Goal: Book appointment/travel/reservation

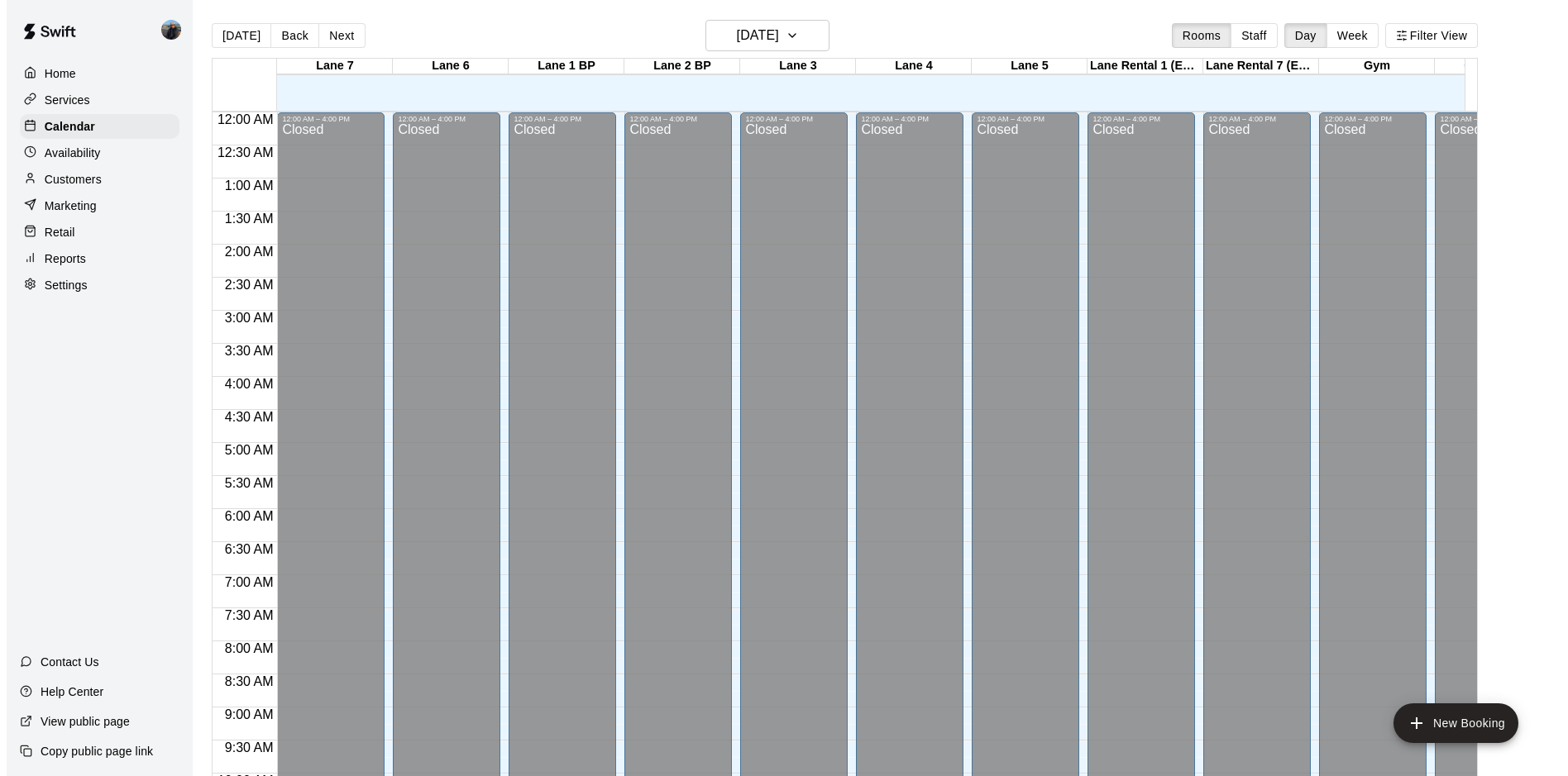
scroll to position [853, 0]
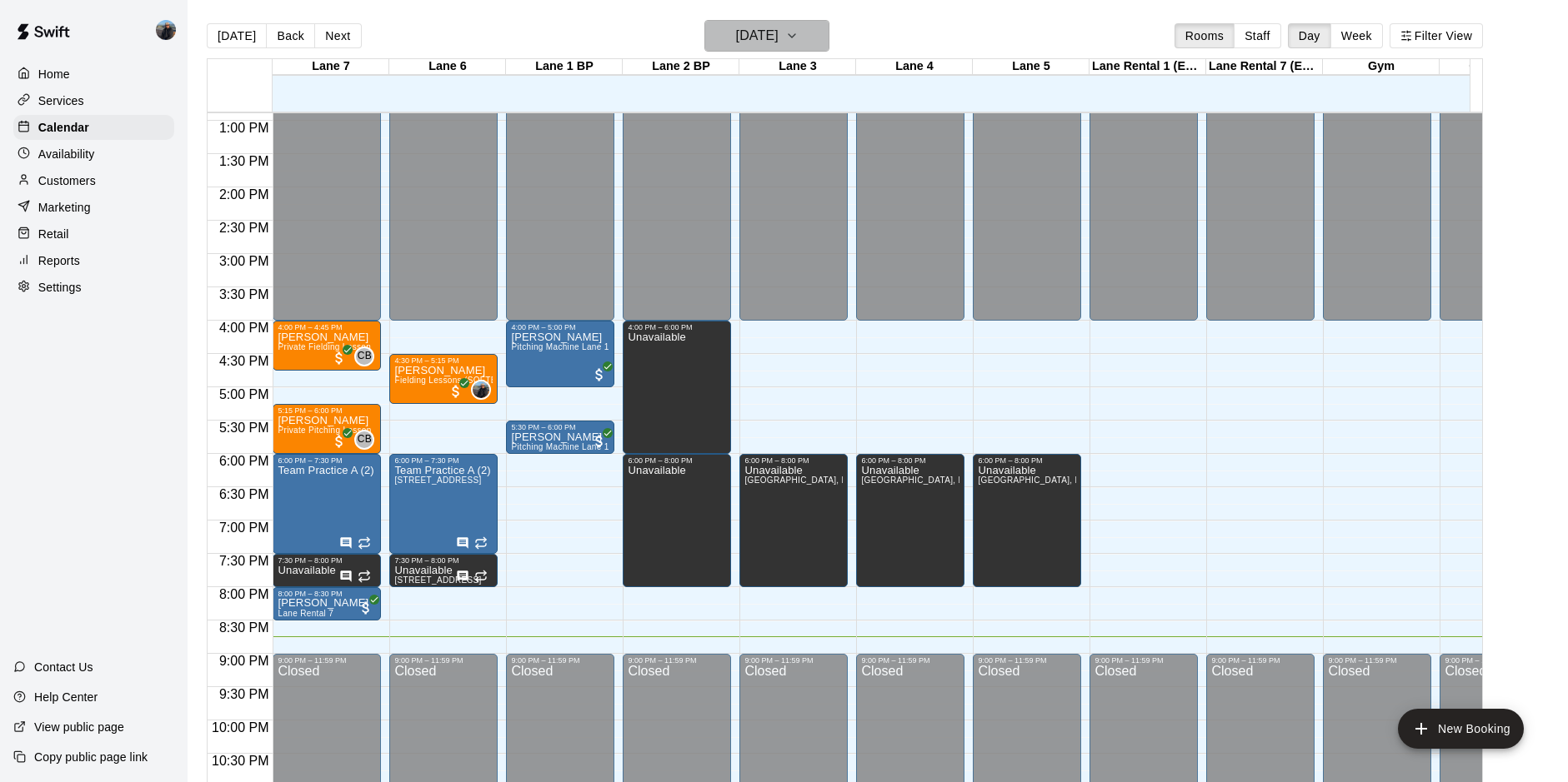
click at [761, 30] on h6 "[DATE]" at bounding box center [757, 35] width 43 height 23
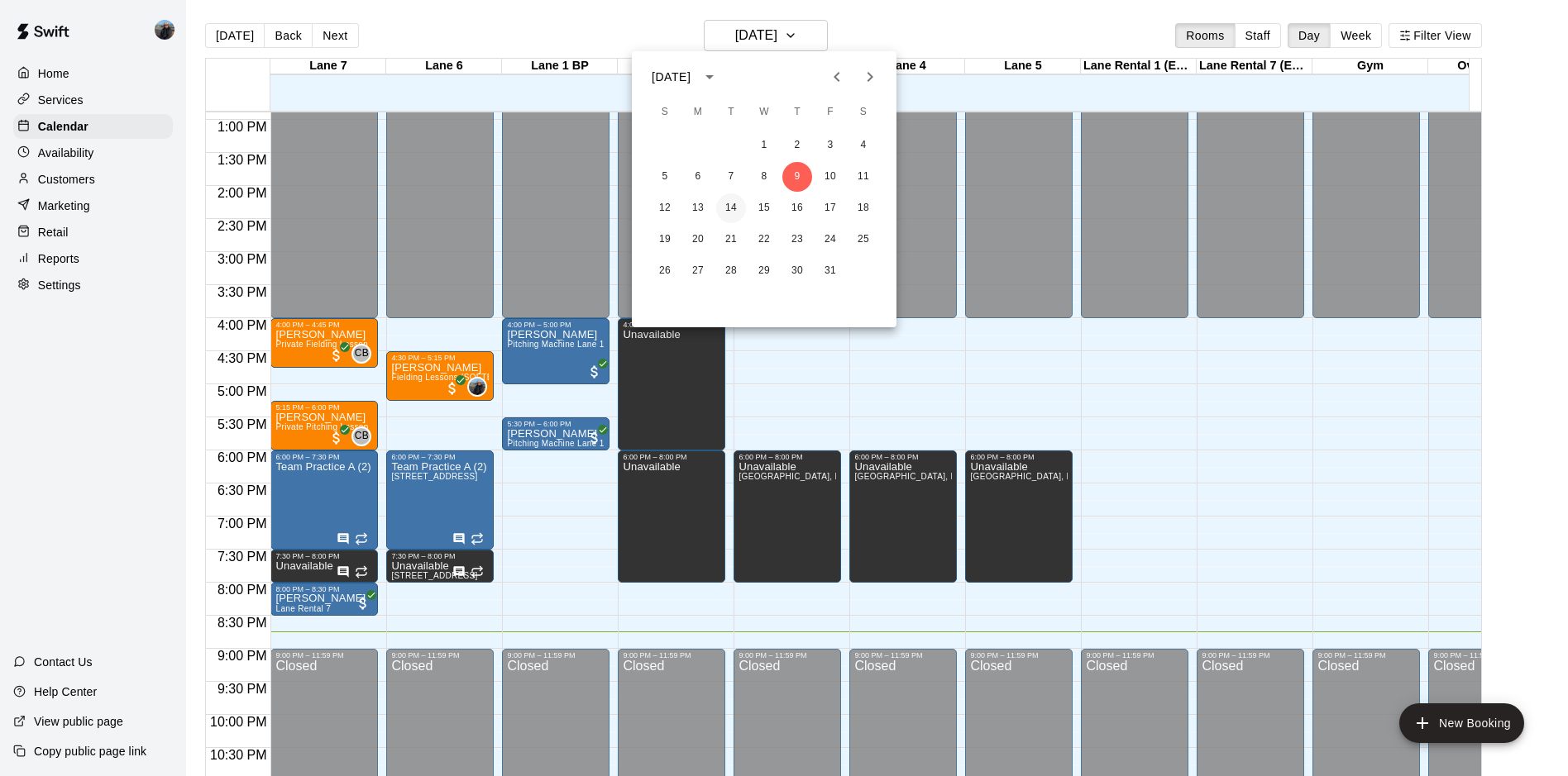
click at [736, 204] on button "14" at bounding box center [730, 208] width 29 height 29
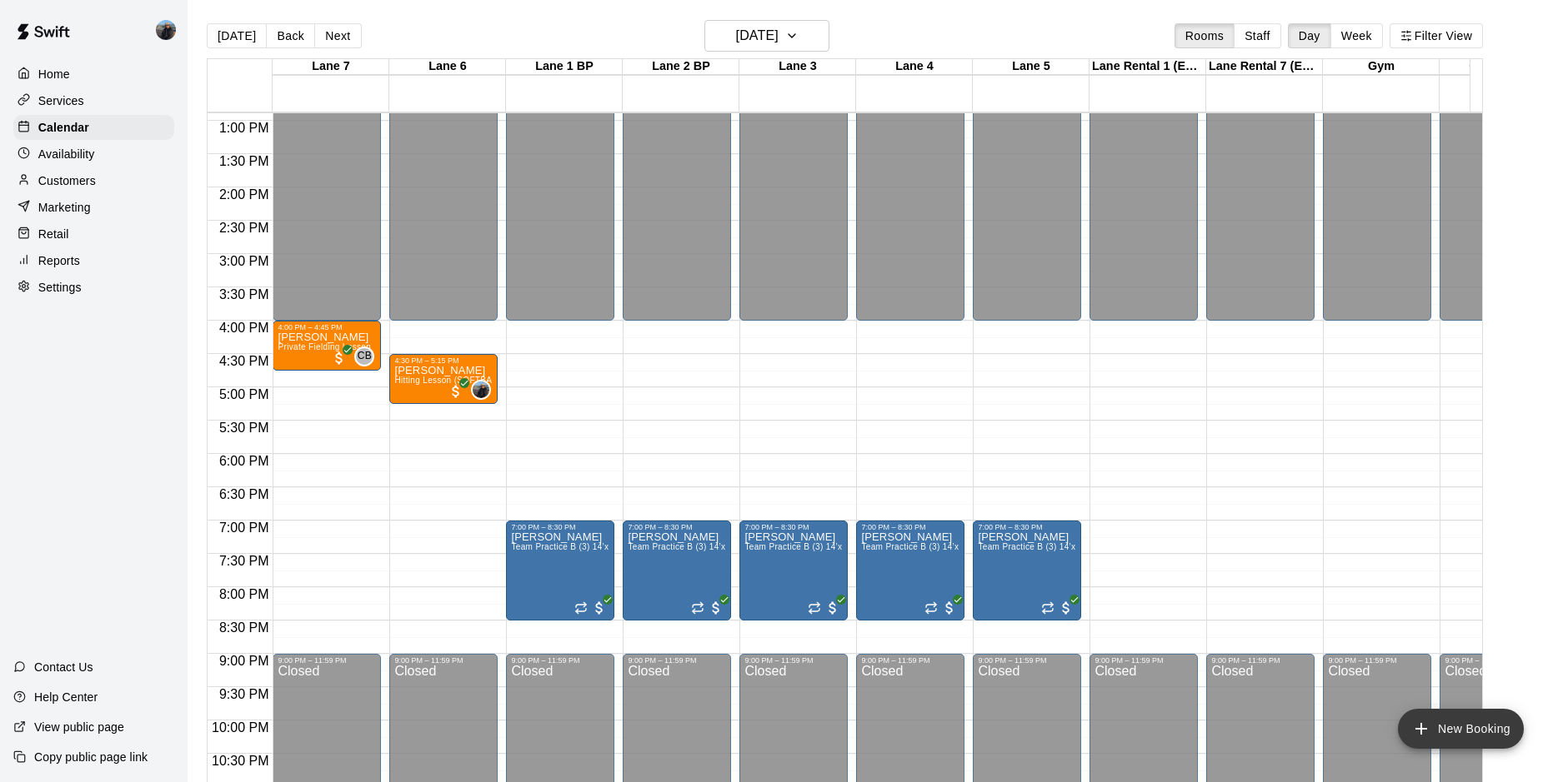
click at [1455, 717] on button "New Booking" at bounding box center [1461, 729] width 126 height 40
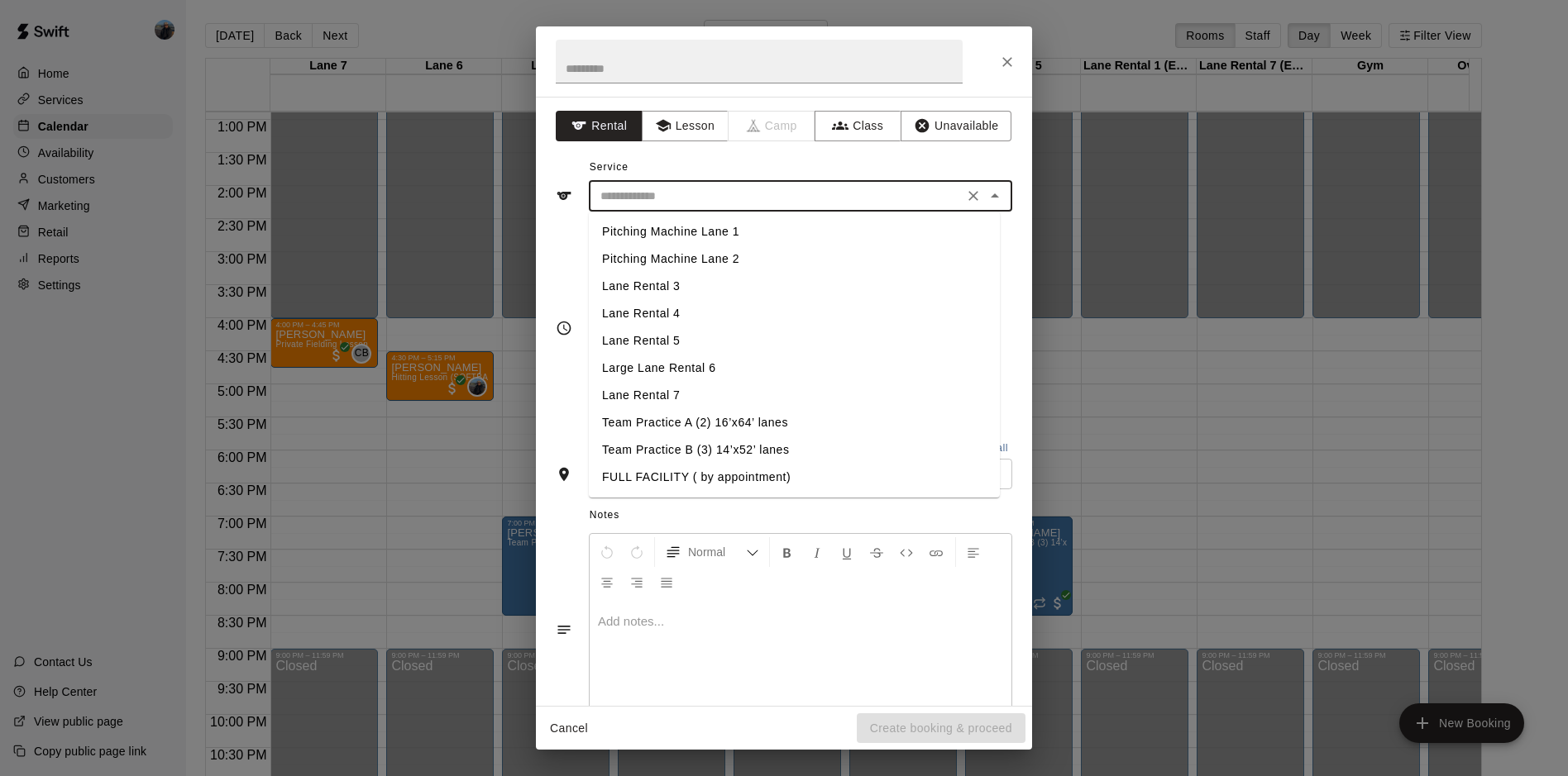
click at [712, 191] on input "text" at bounding box center [776, 196] width 365 height 21
click at [751, 423] on li "Team Practice A (2) 16’x64’ lanes" at bounding box center [794, 423] width 411 height 27
type input "**********"
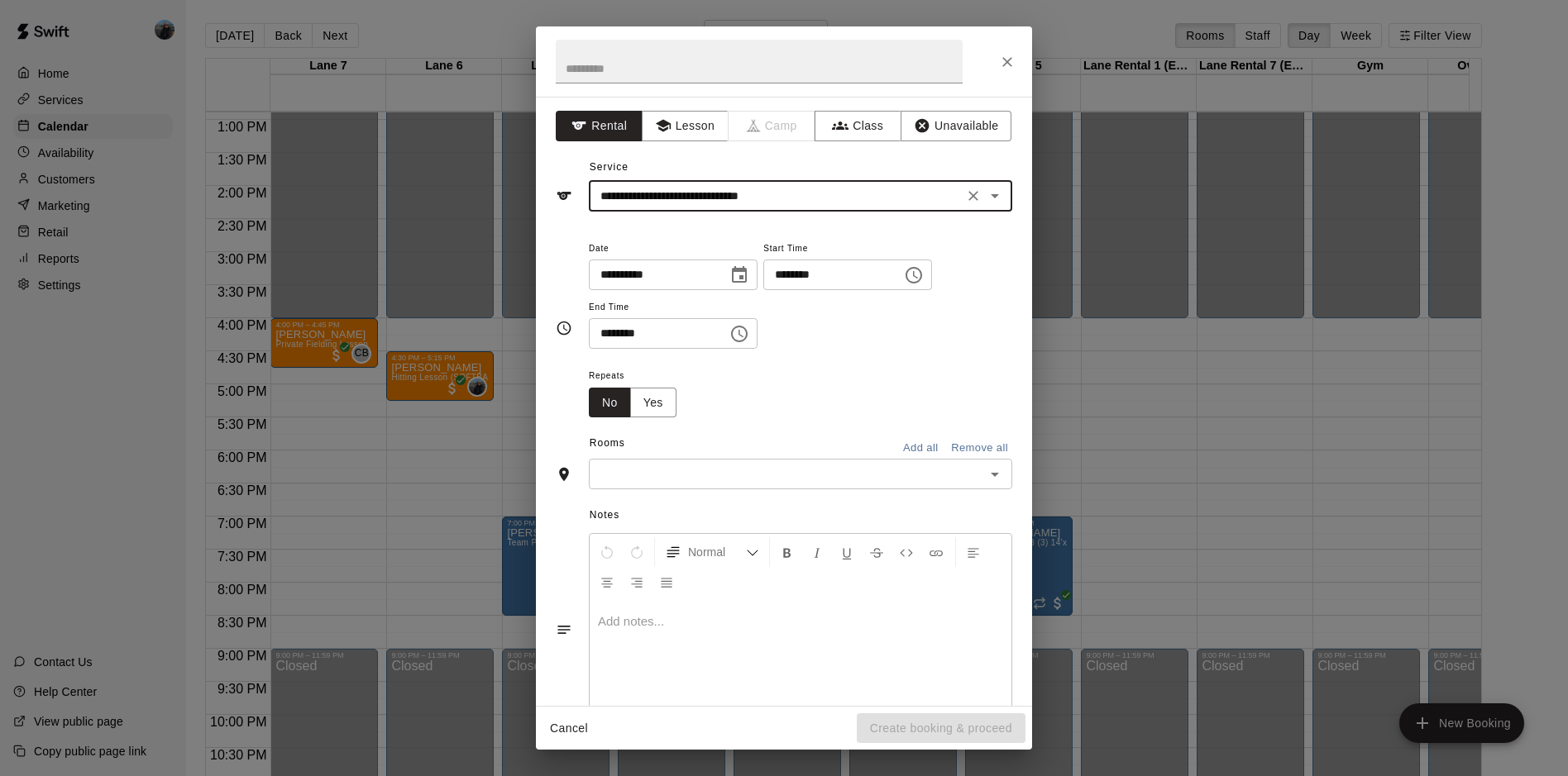
click at [604, 342] on input "********" at bounding box center [652, 334] width 127 height 30
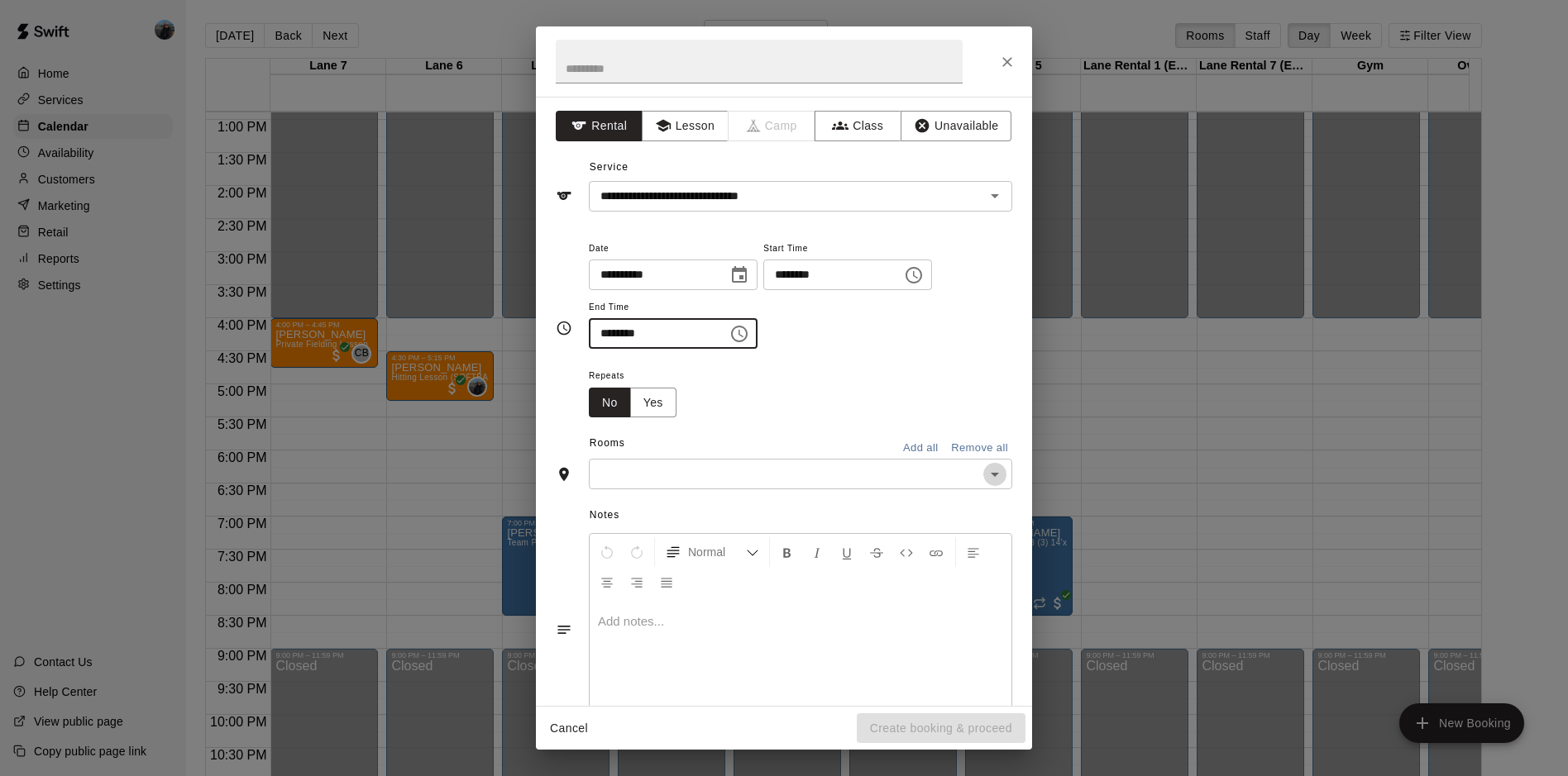
click at [984, 466] on icon "Open" at bounding box center [994, 474] width 20 height 20
type input "********"
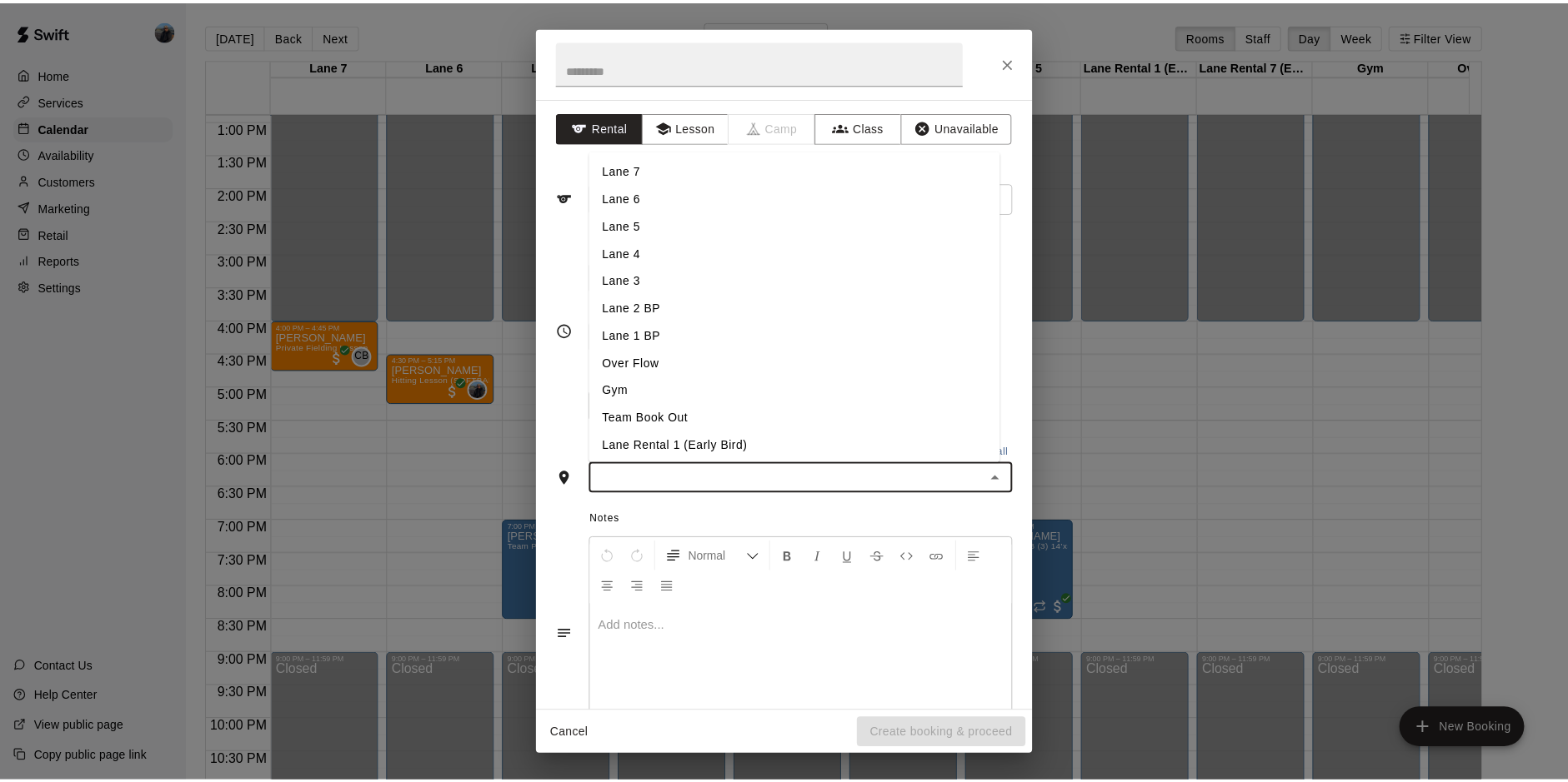
scroll to position [30, 0]
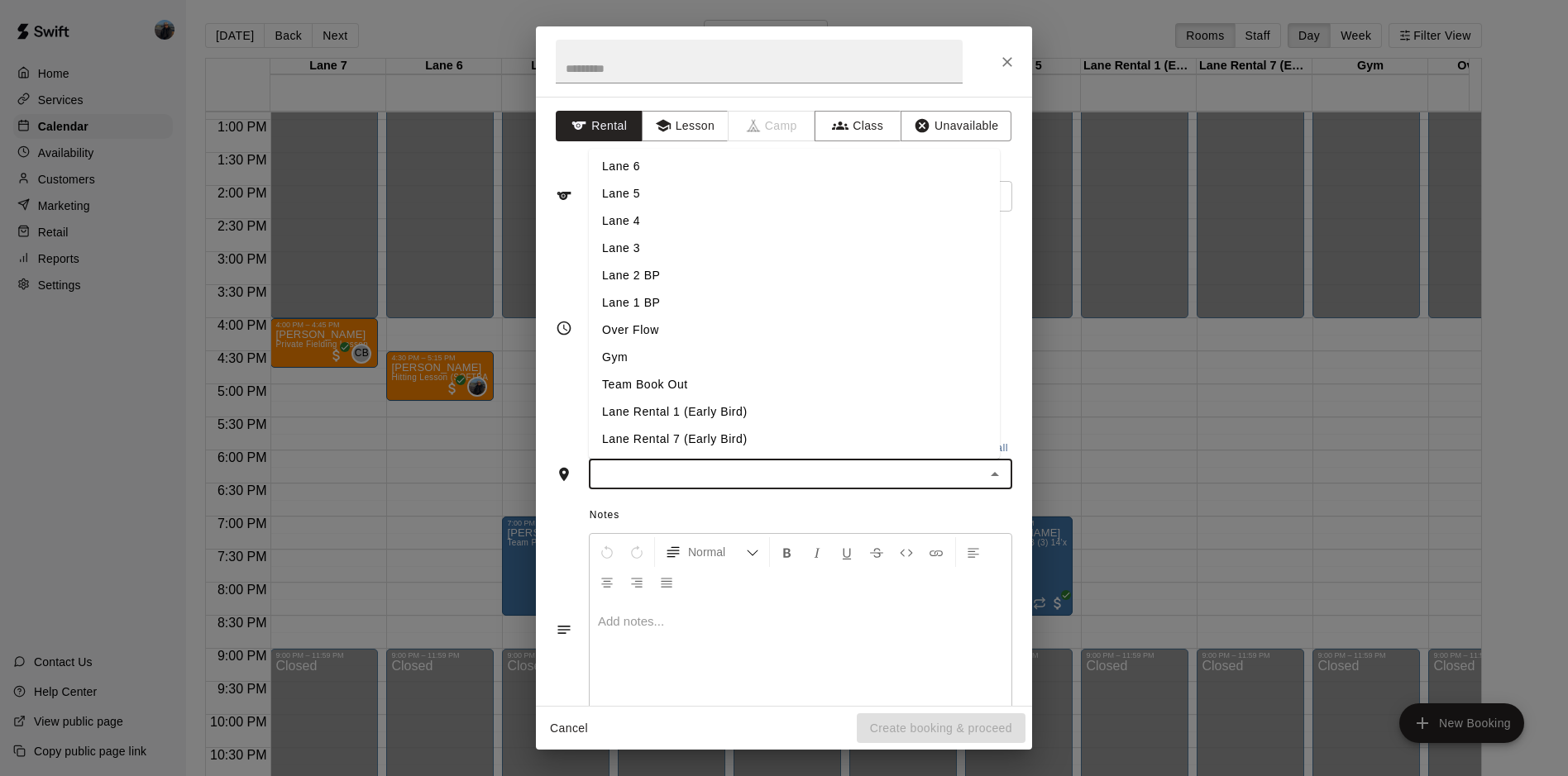
click at [648, 177] on li "Lane 6" at bounding box center [794, 166] width 411 height 27
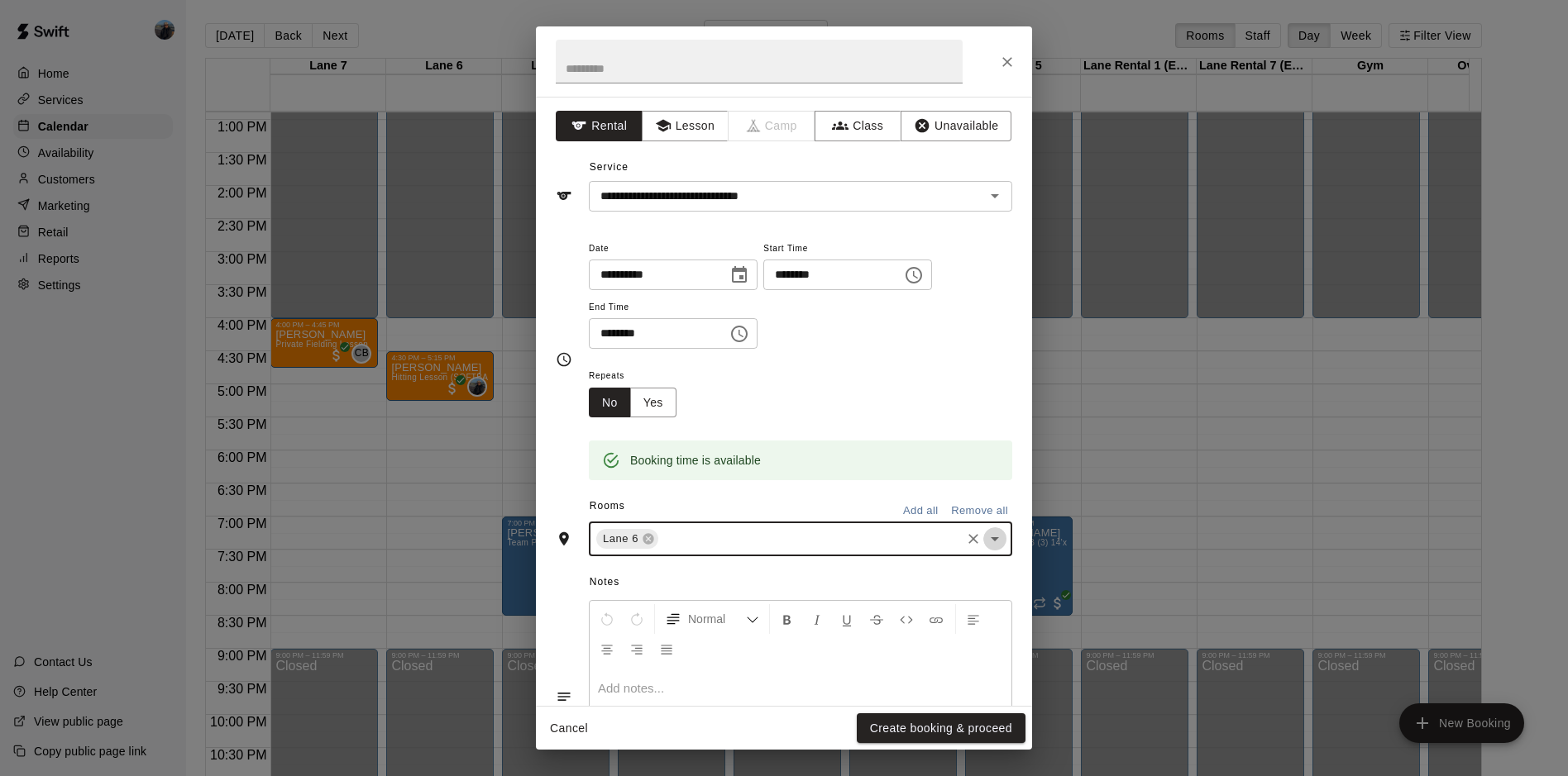
click at [984, 548] on icon "Open" at bounding box center [994, 539] width 20 height 20
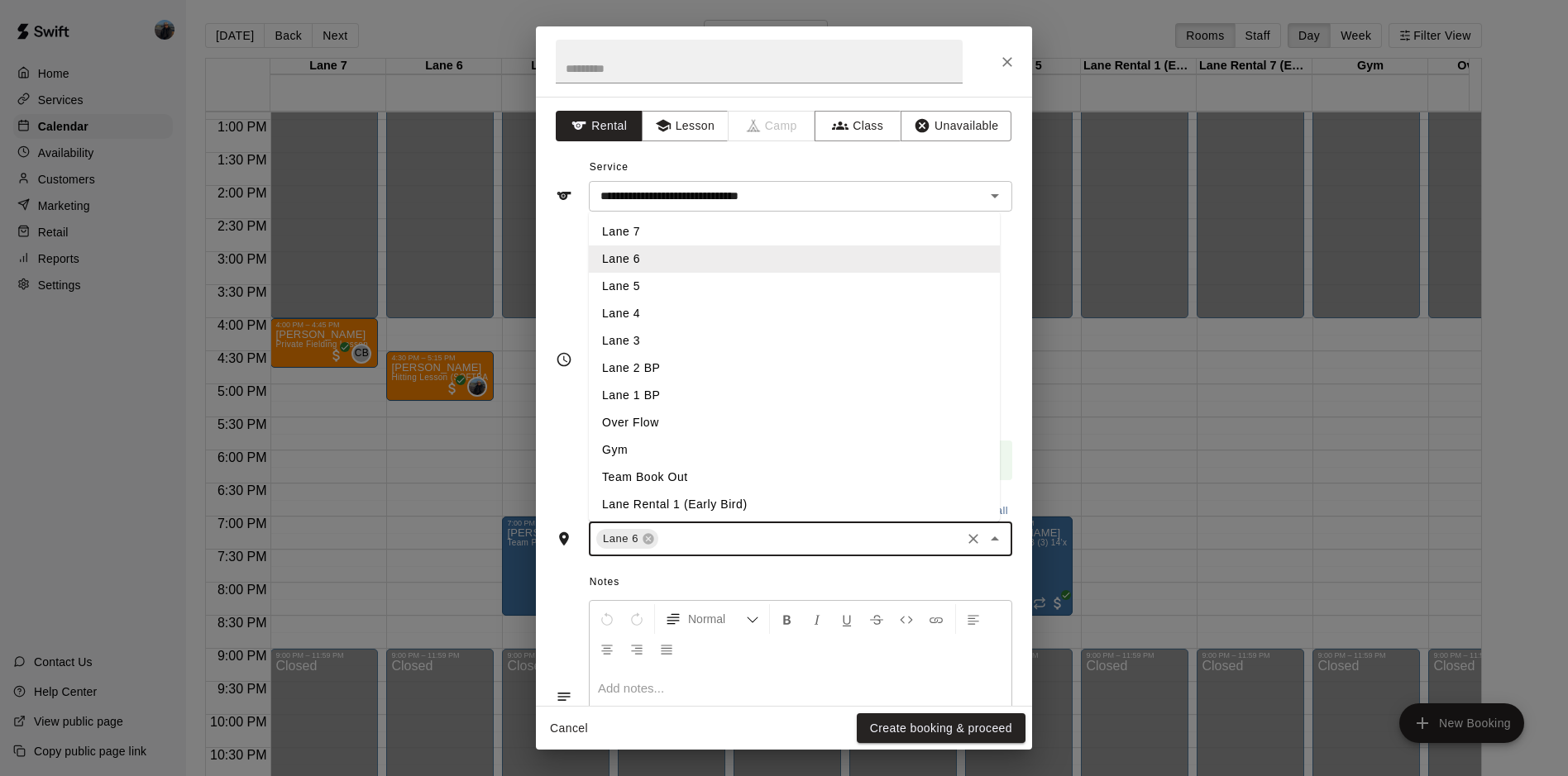
click at [697, 225] on li "Lane 7" at bounding box center [794, 231] width 411 height 27
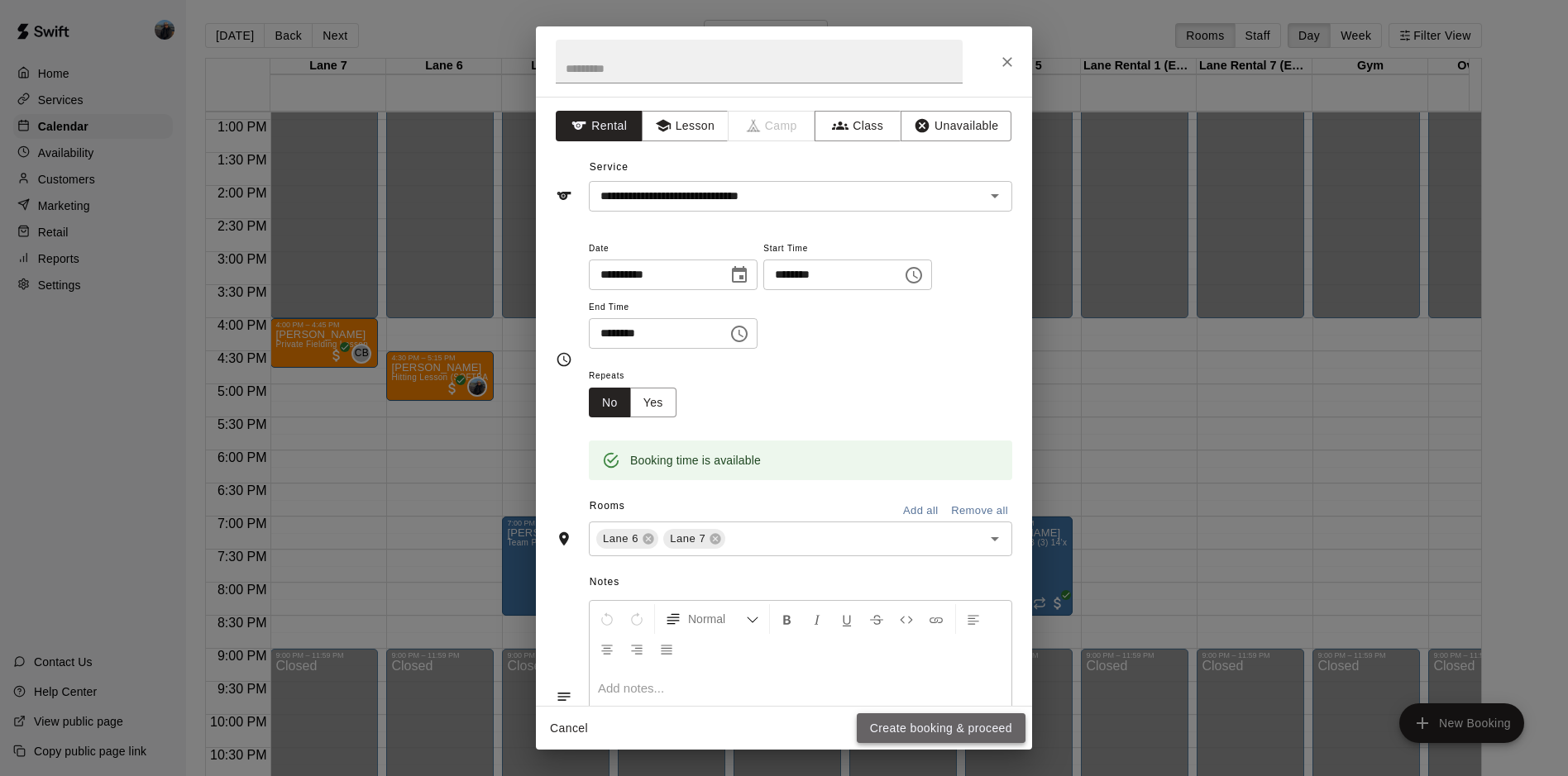
click at [986, 741] on button "Create booking & proceed" at bounding box center [941, 729] width 169 height 30
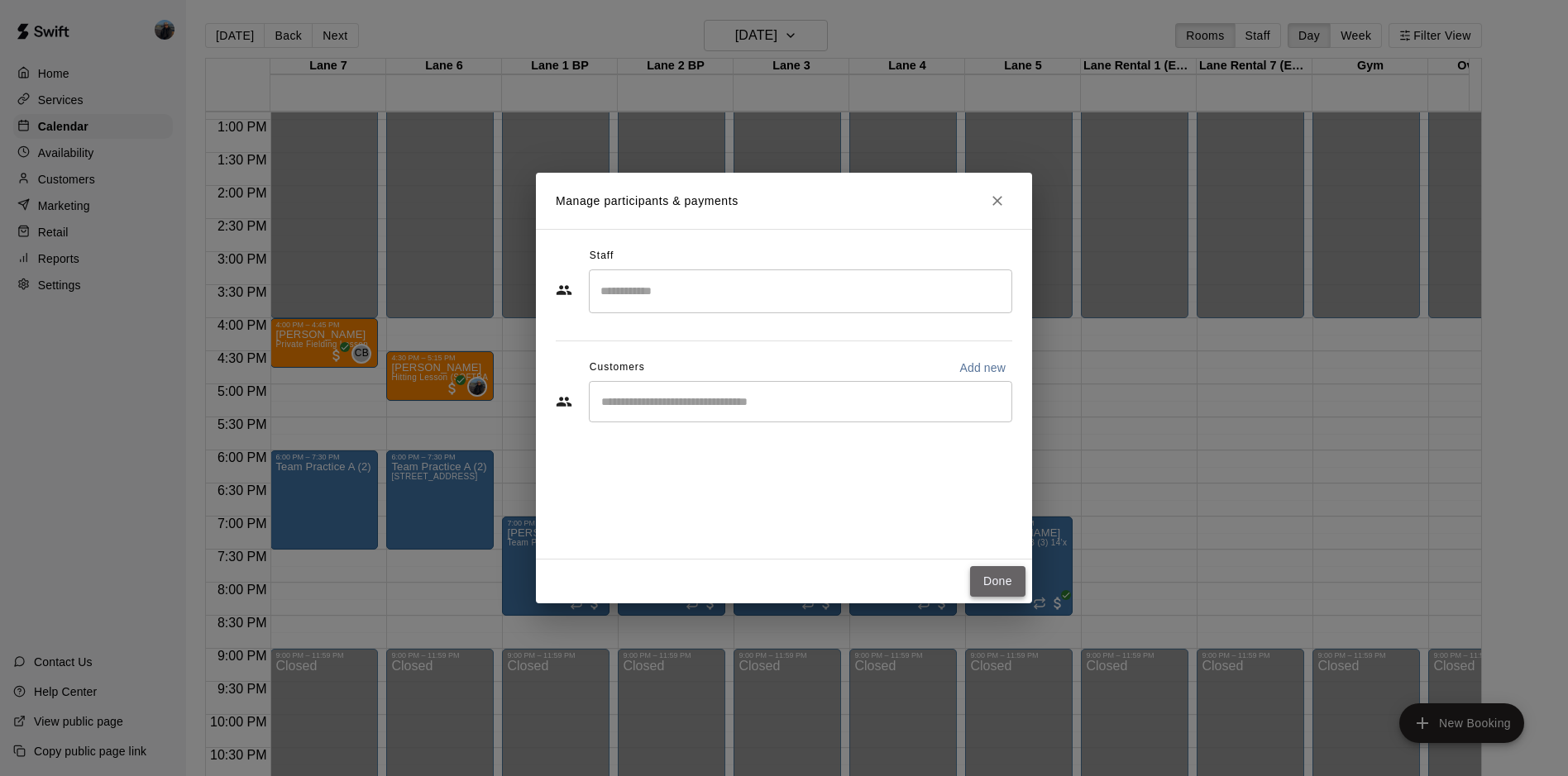
click at [984, 576] on button "Done" at bounding box center [998, 582] width 55 height 30
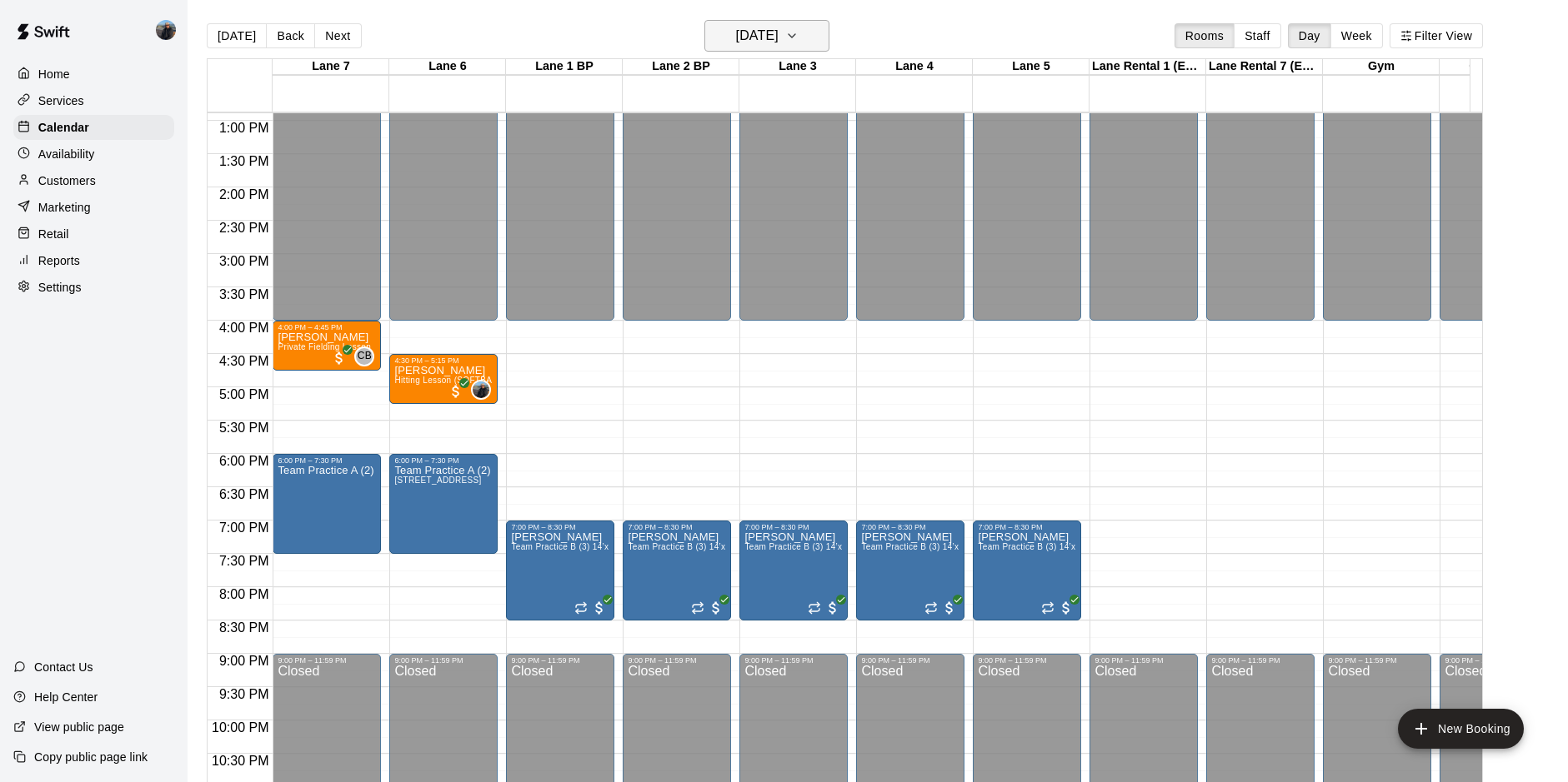
click at [736, 28] on h6 "[DATE]" at bounding box center [757, 35] width 43 height 23
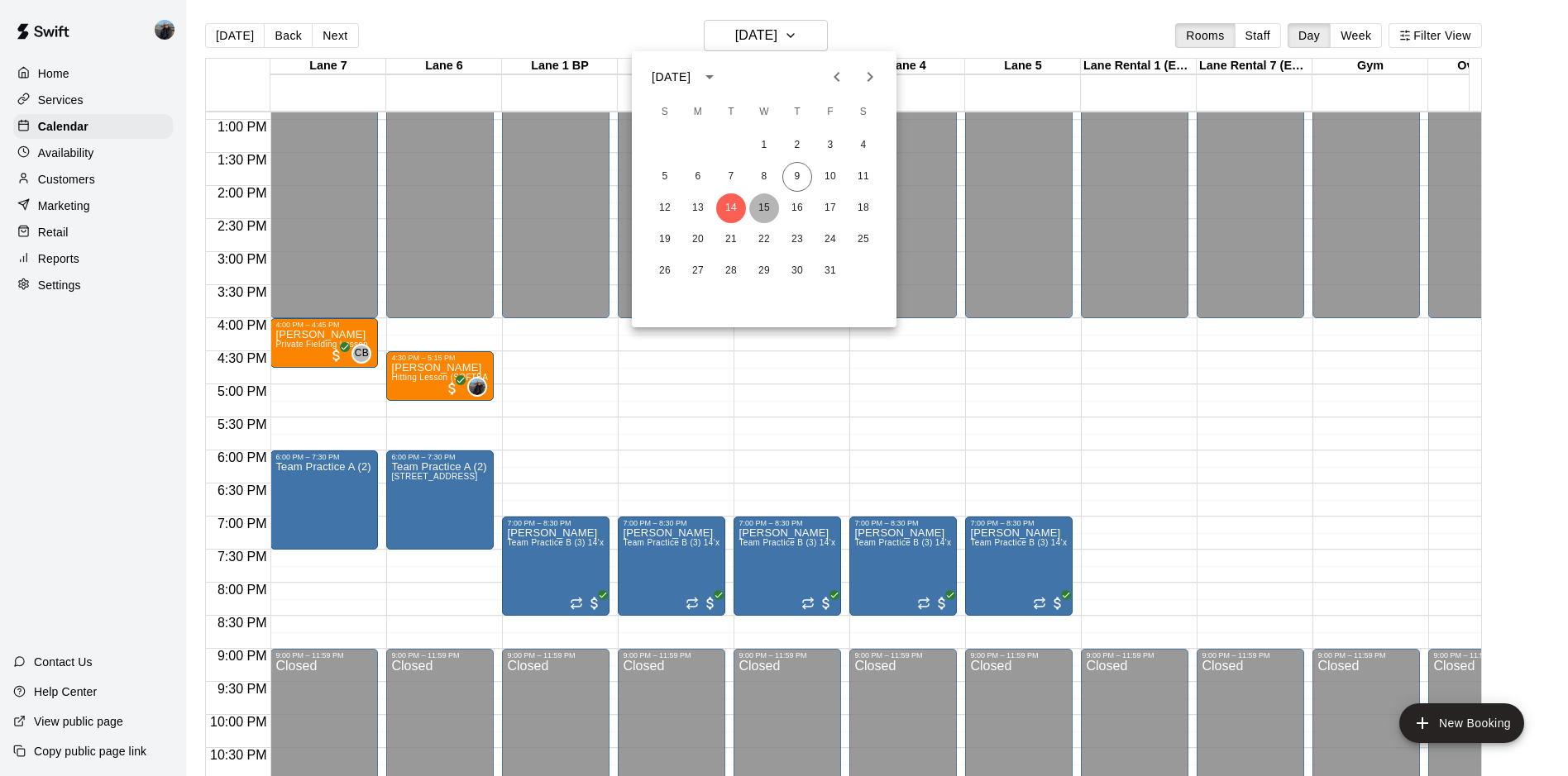
click at [767, 206] on button "15" at bounding box center [764, 208] width 29 height 29
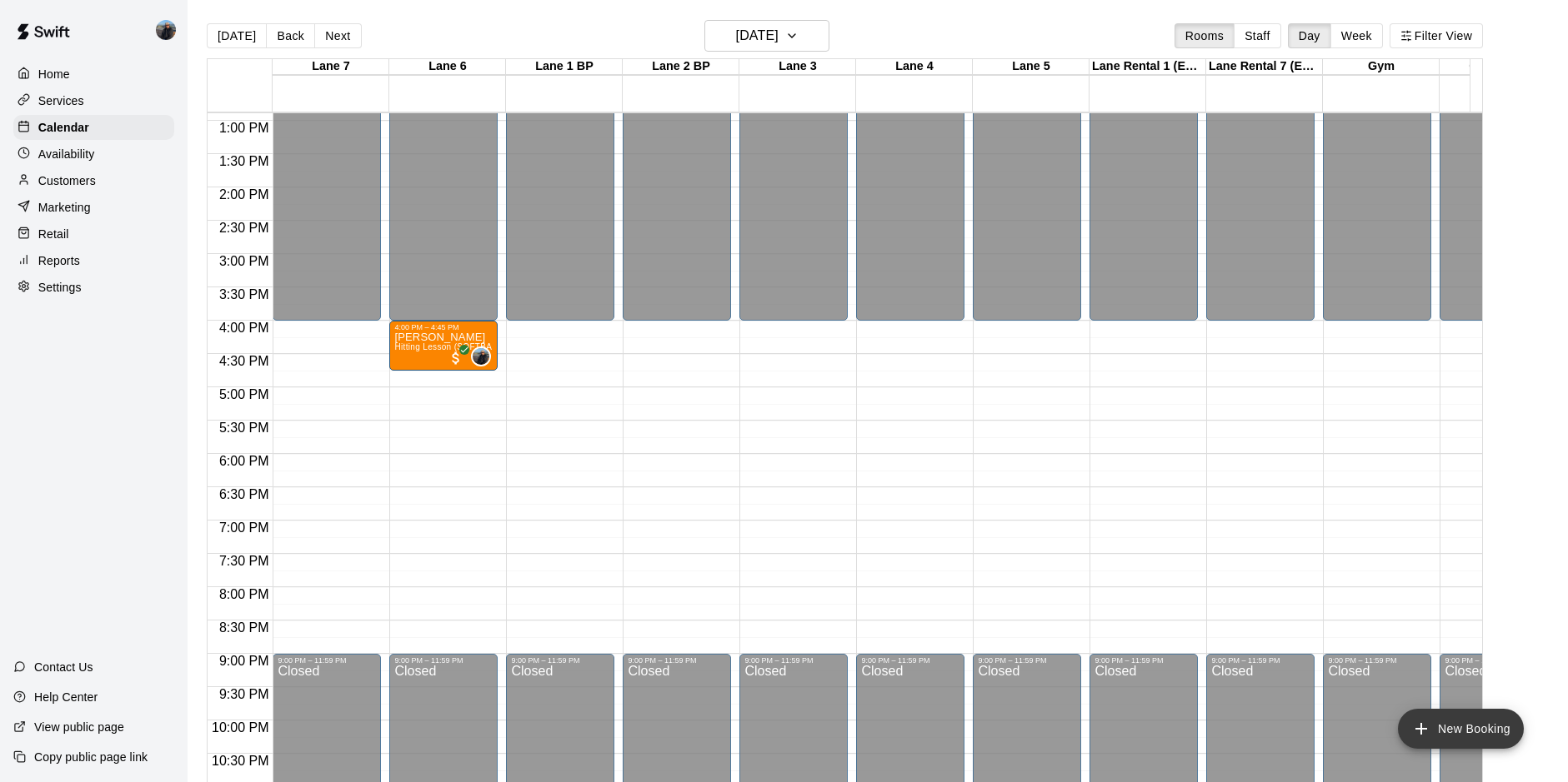
click at [1467, 735] on button "New Booking" at bounding box center [1461, 729] width 126 height 40
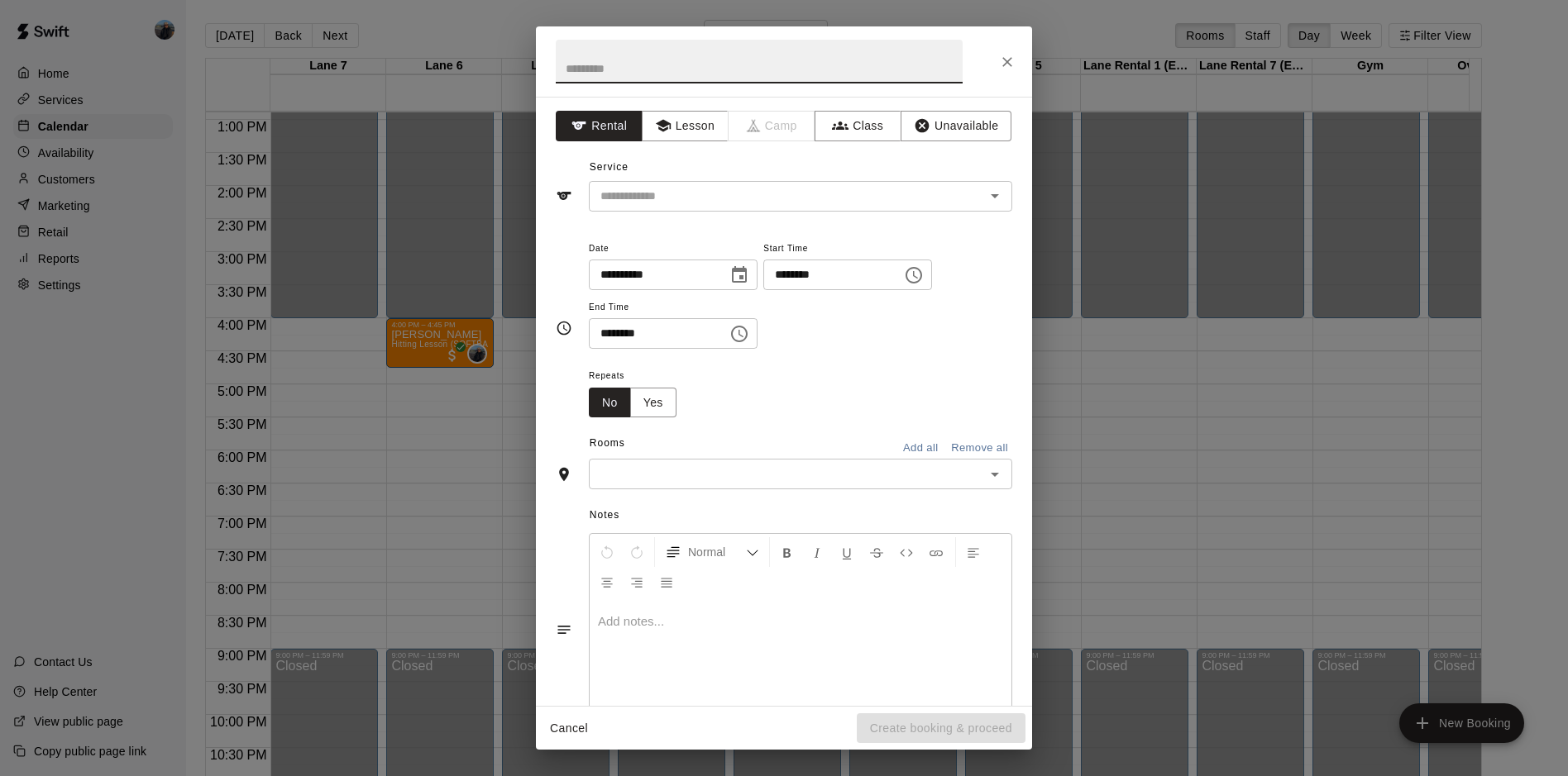
drag, startPoint x: 605, startPoint y: 341, endPoint x: 621, endPoint y: 336, distance: 16.8
click at [615, 336] on input "********" at bounding box center [652, 334] width 127 height 30
click at [991, 475] on icon "Open" at bounding box center [995, 475] width 9 height 4
type input "********"
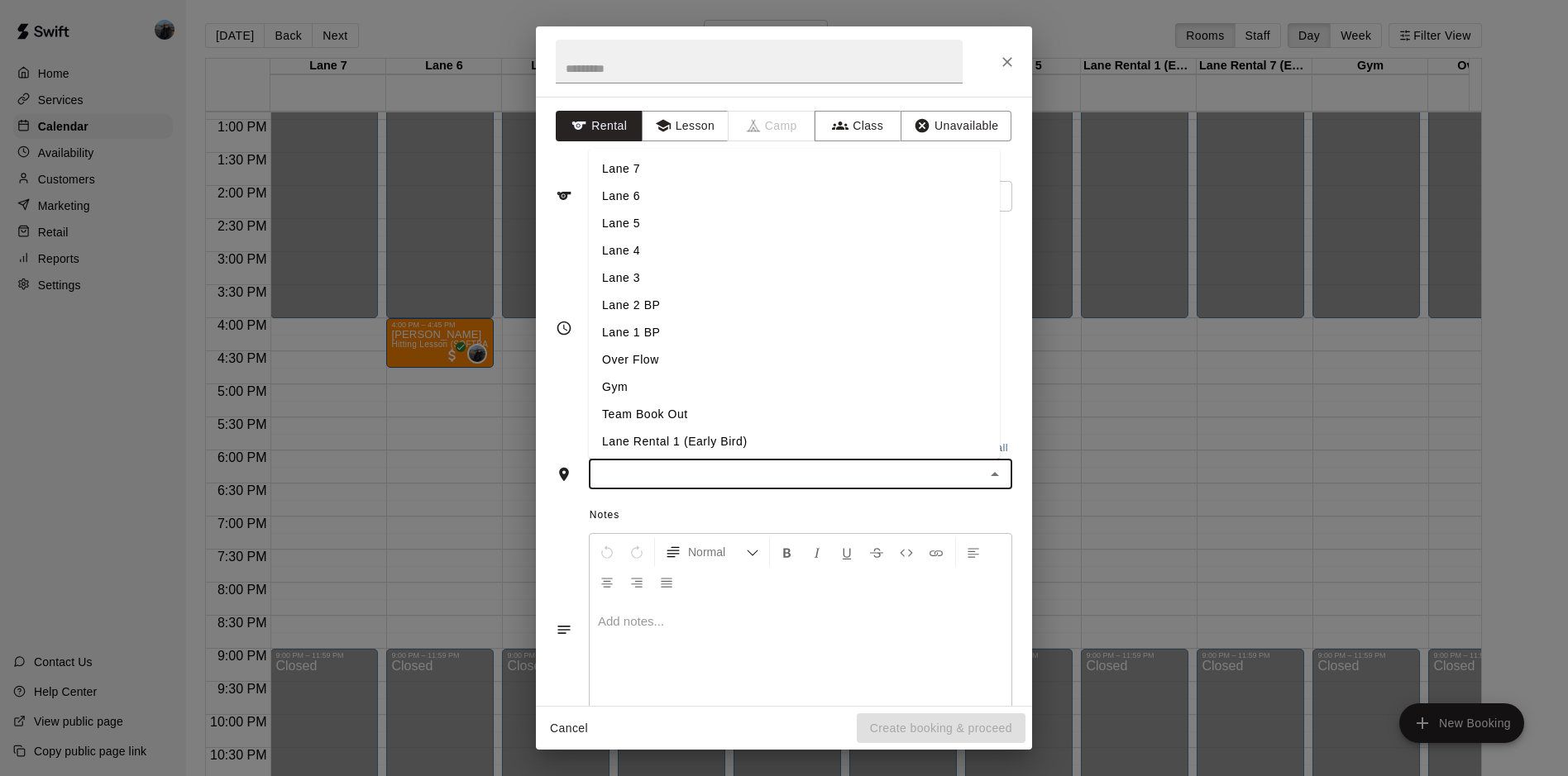
click at [666, 225] on li "Lane 5" at bounding box center [794, 224] width 411 height 27
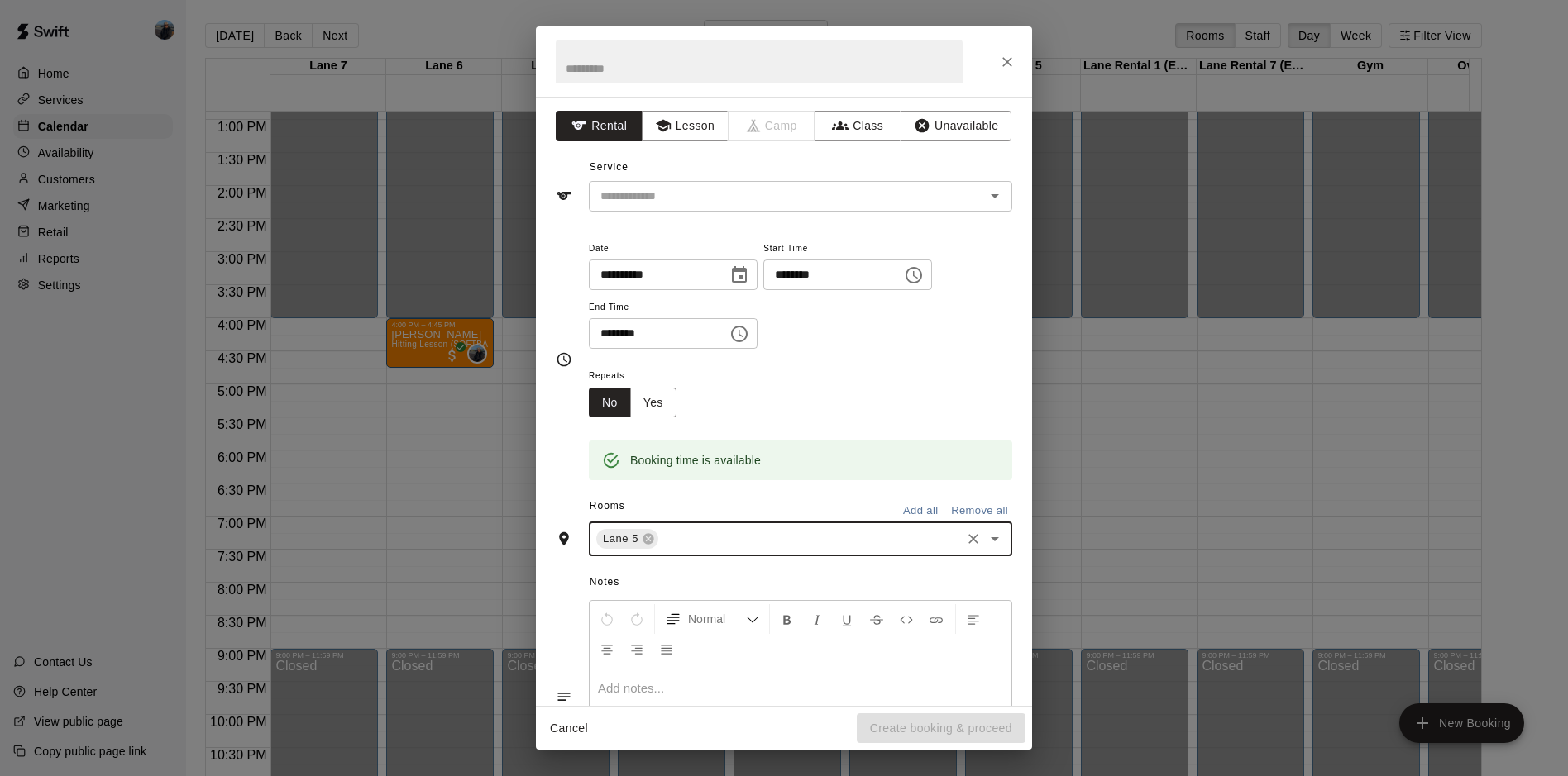
click at [984, 532] on icon "Open" at bounding box center [994, 539] width 20 height 20
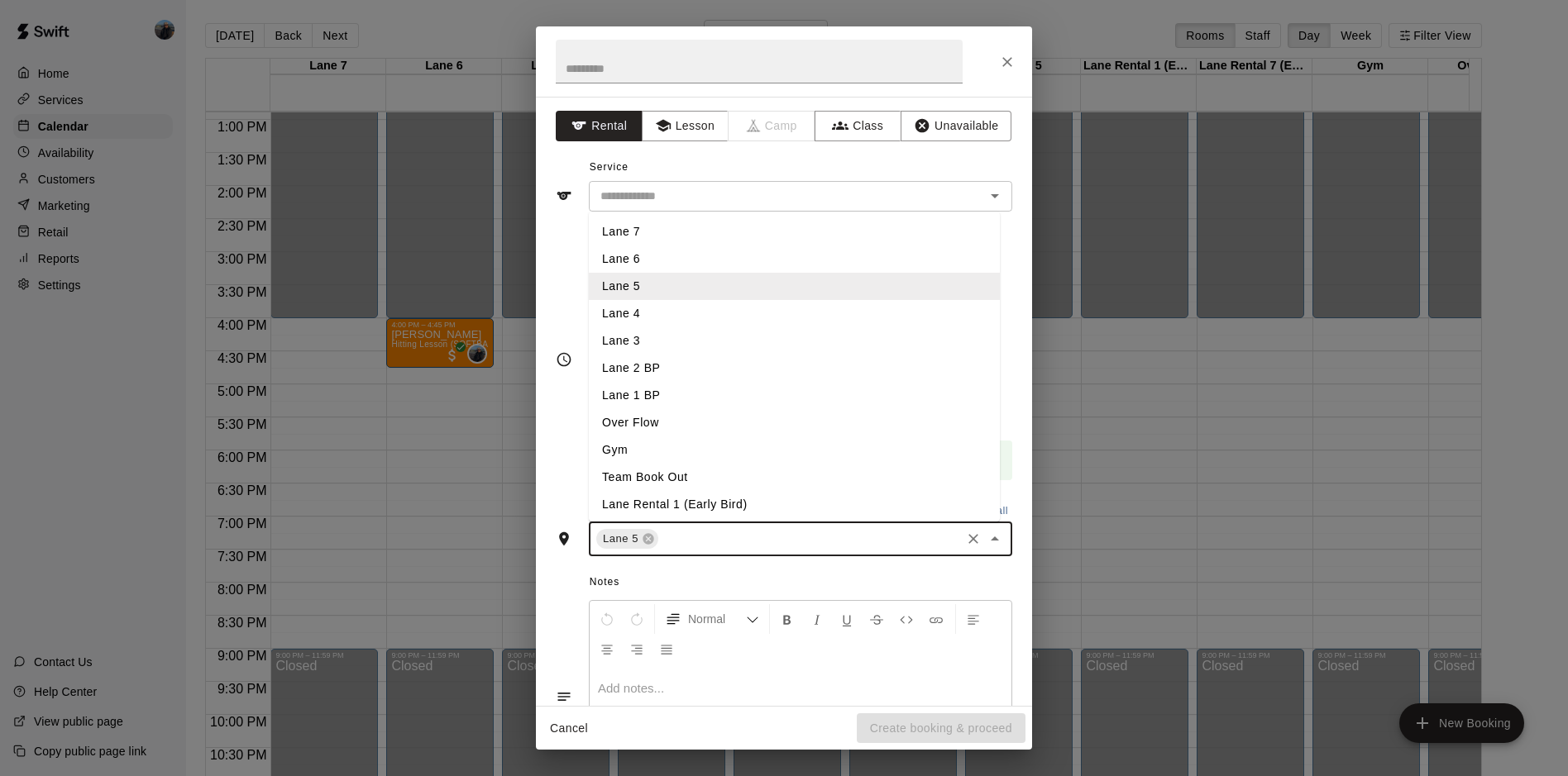
click at [646, 308] on li "Lane 4" at bounding box center [794, 314] width 411 height 27
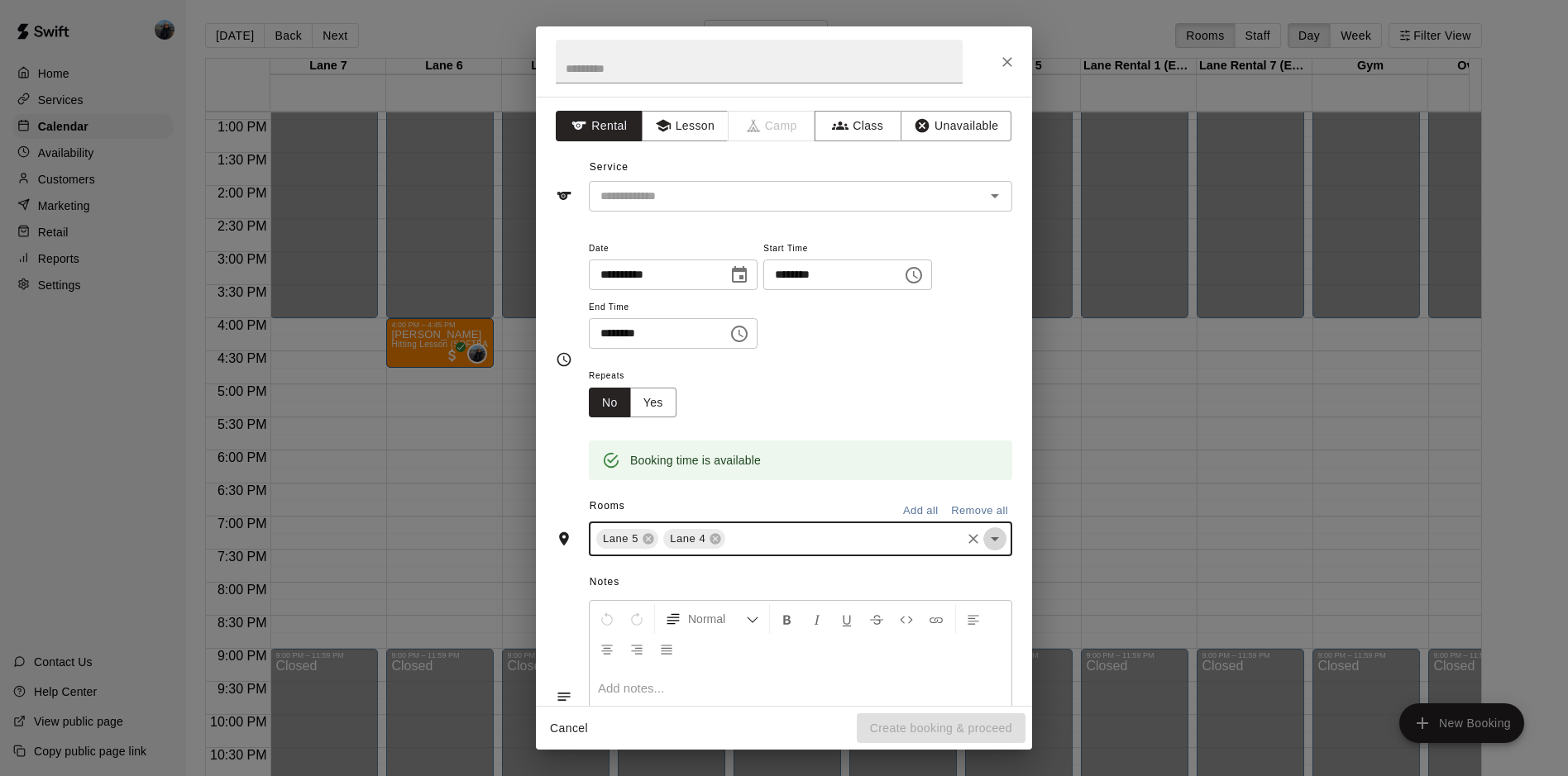
click at [984, 536] on icon "Open" at bounding box center [994, 539] width 20 height 20
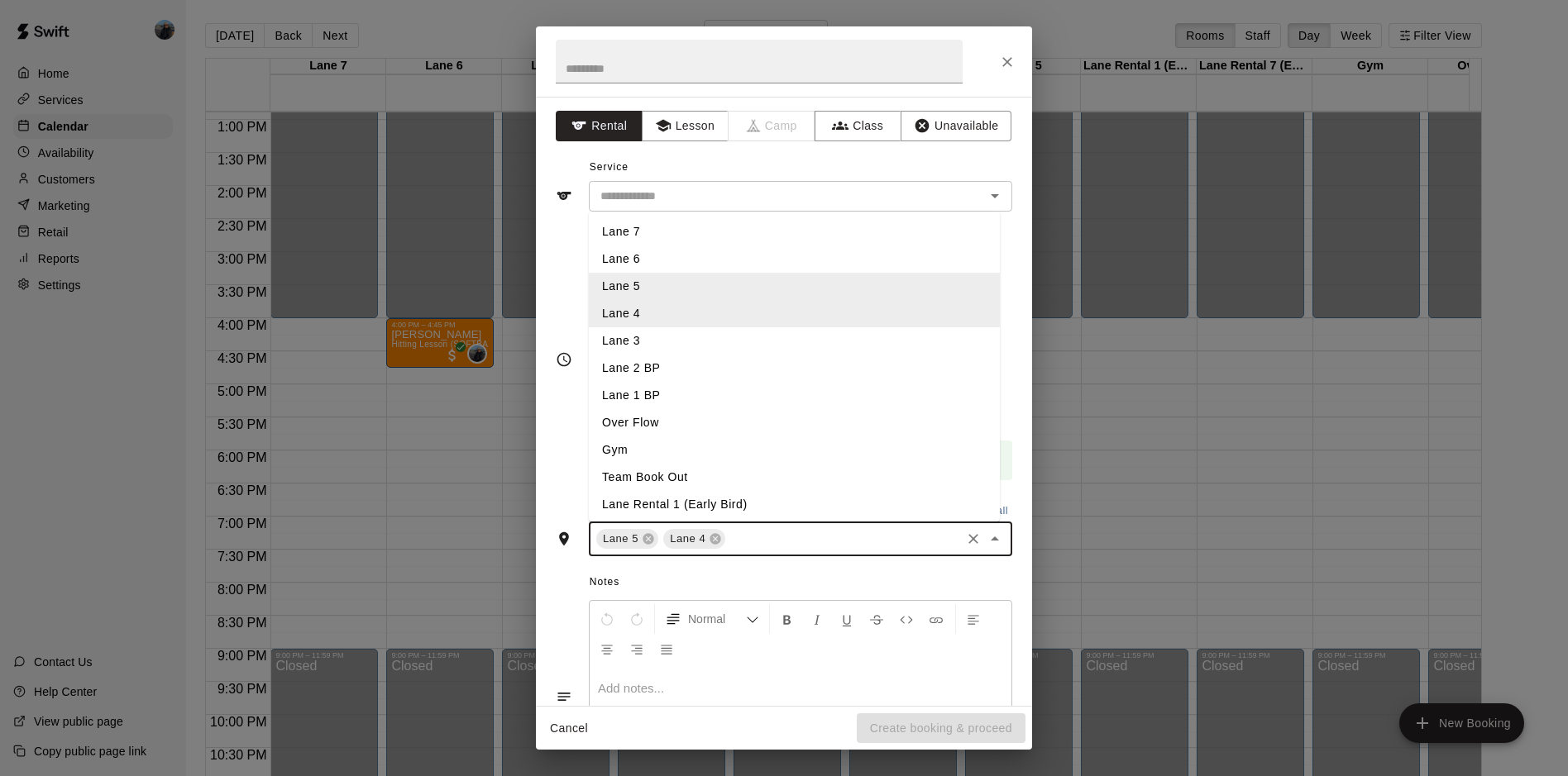
click at [644, 334] on li "Lane 3" at bounding box center [794, 341] width 411 height 27
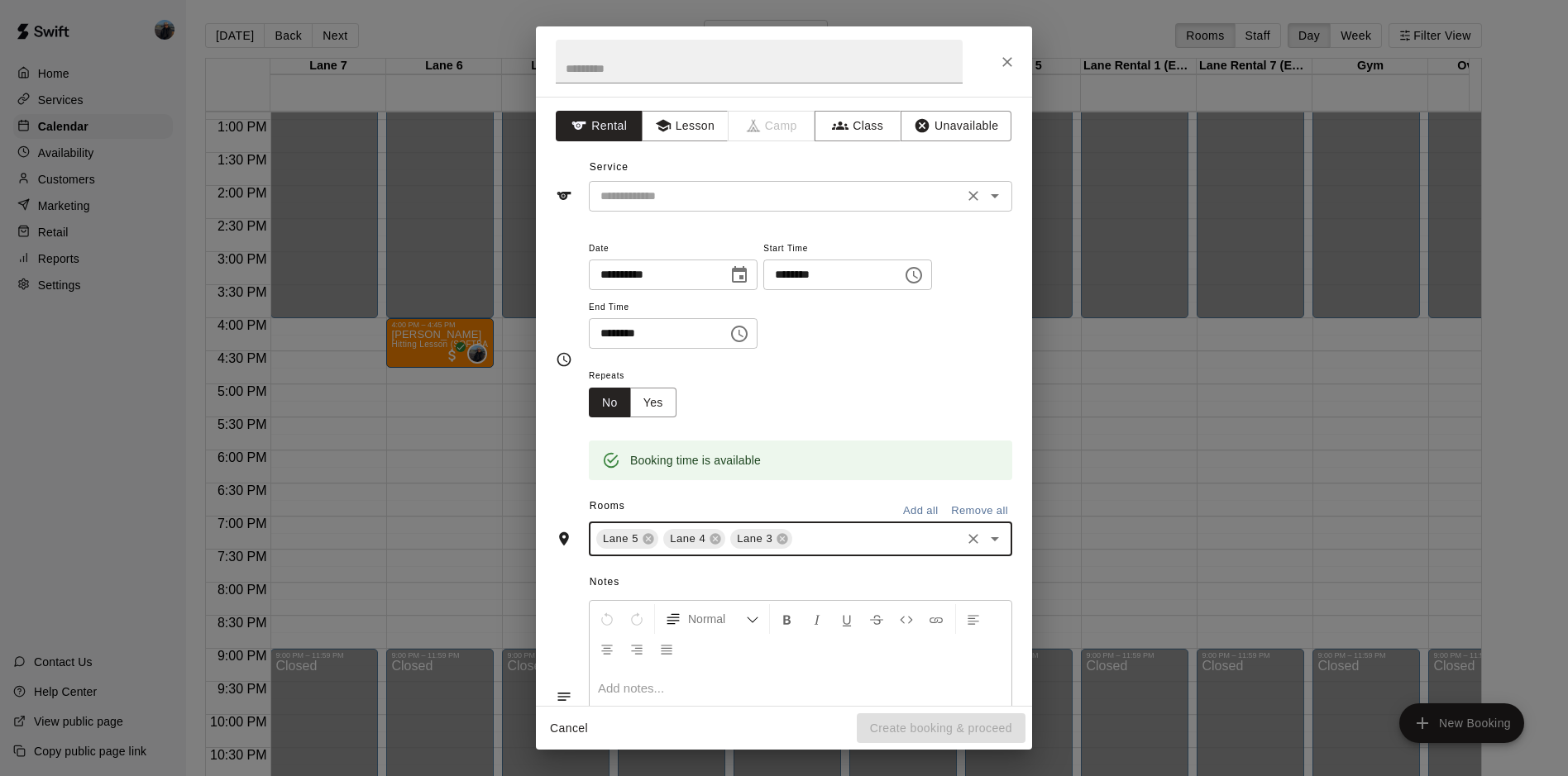
click at [784, 196] on input "text" at bounding box center [776, 196] width 365 height 21
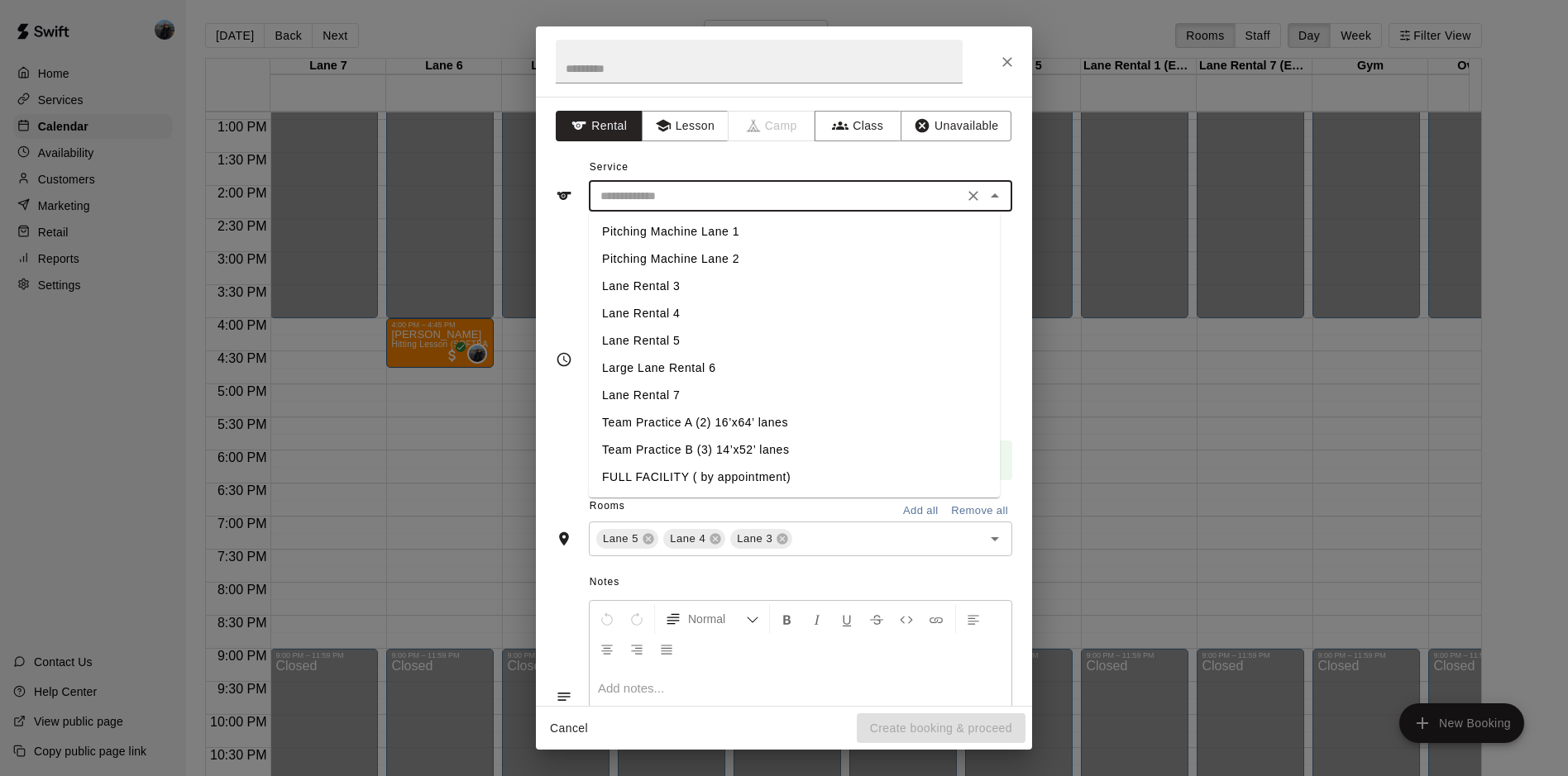
click at [692, 336] on li "Lane Rental 5" at bounding box center [794, 341] width 411 height 27
type input "**********"
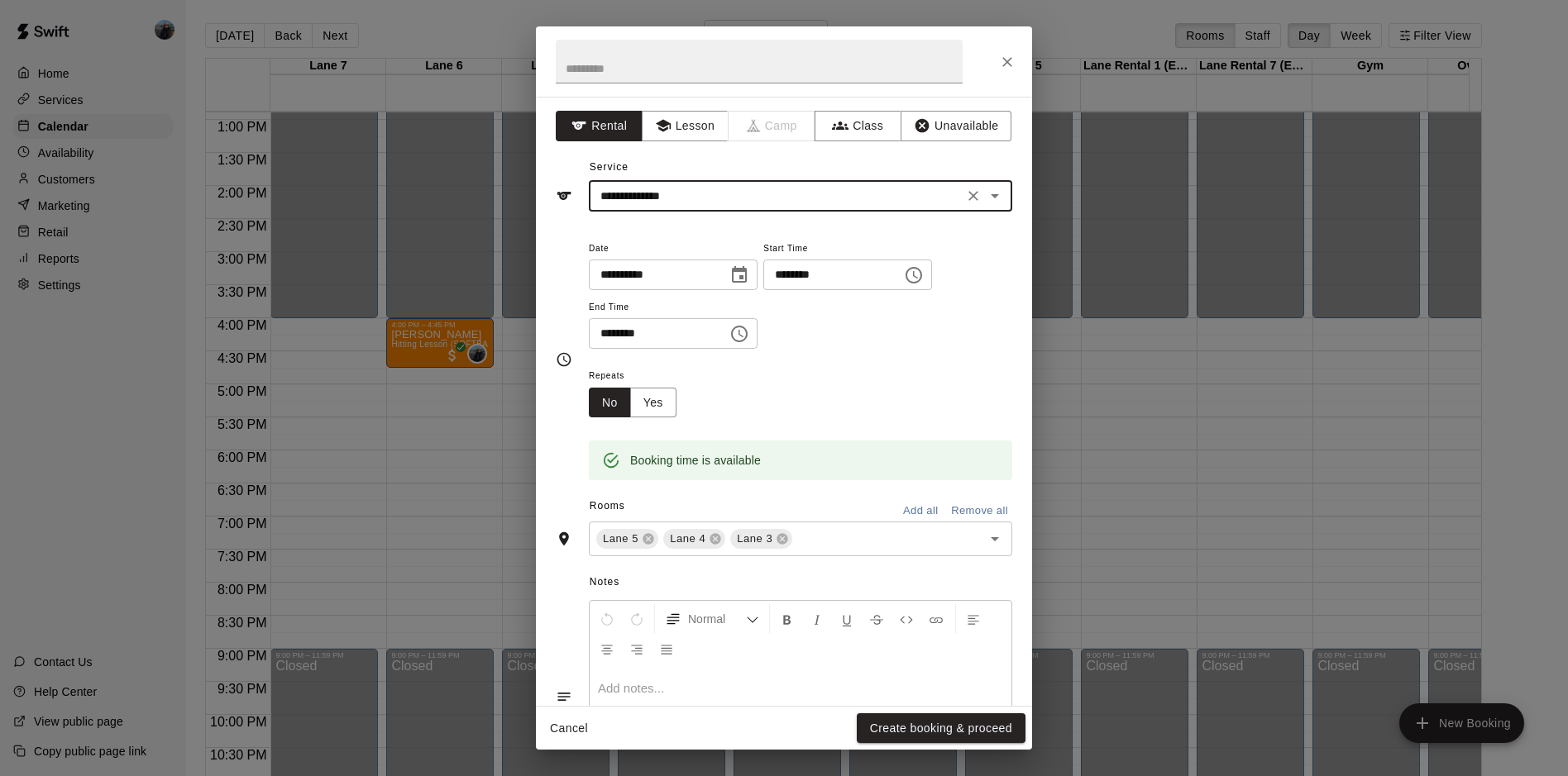
drag, startPoint x: 946, startPoint y: 729, endPoint x: 1294, endPoint y: 590, distance: 374.7
click at [945, 729] on button "Create booking & proceed" at bounding box center [941, 729] width 169 height 30
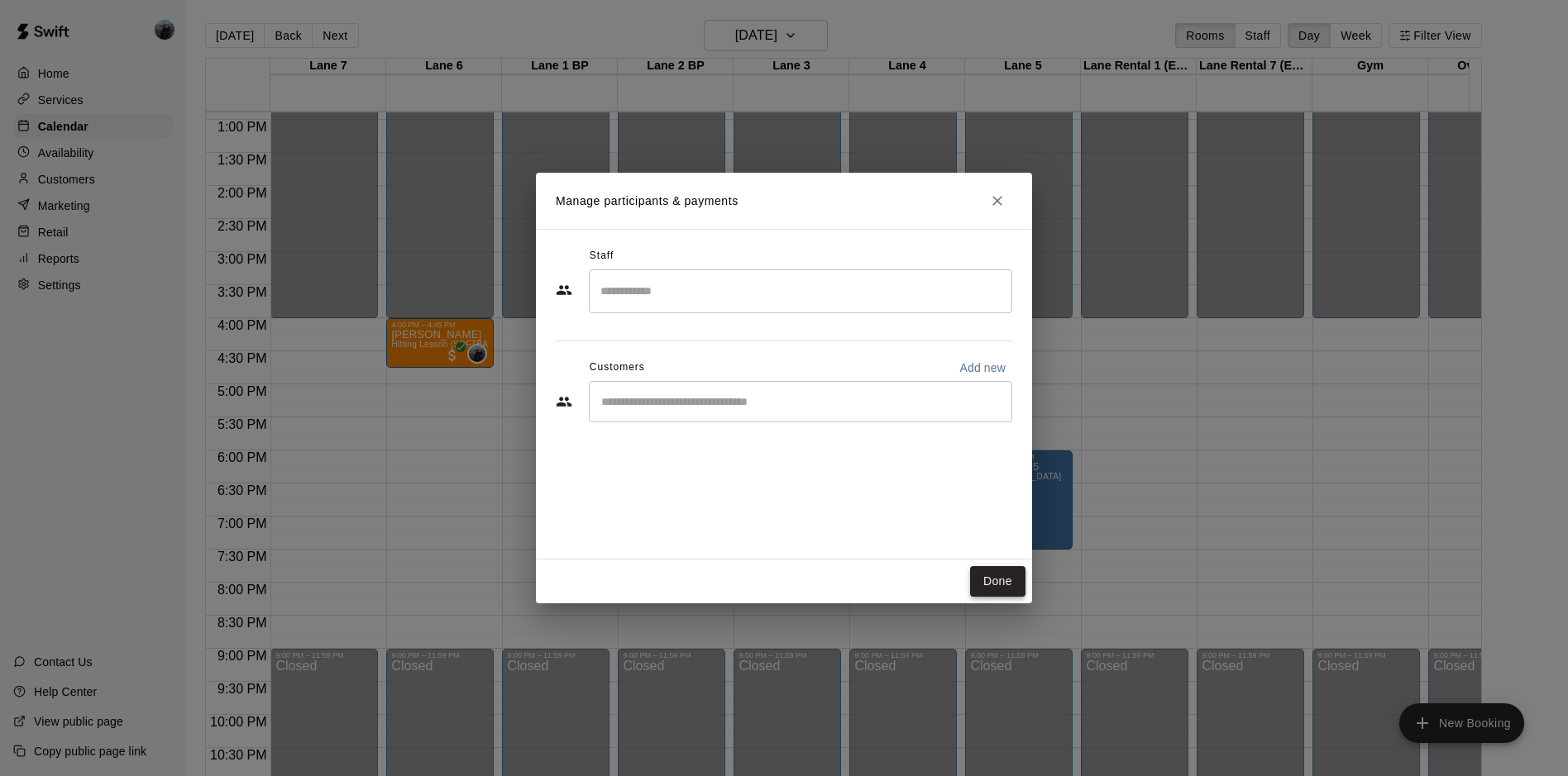
click at [993, 582] on button "Done" at bounding box center [998, 582] width 55 height 30
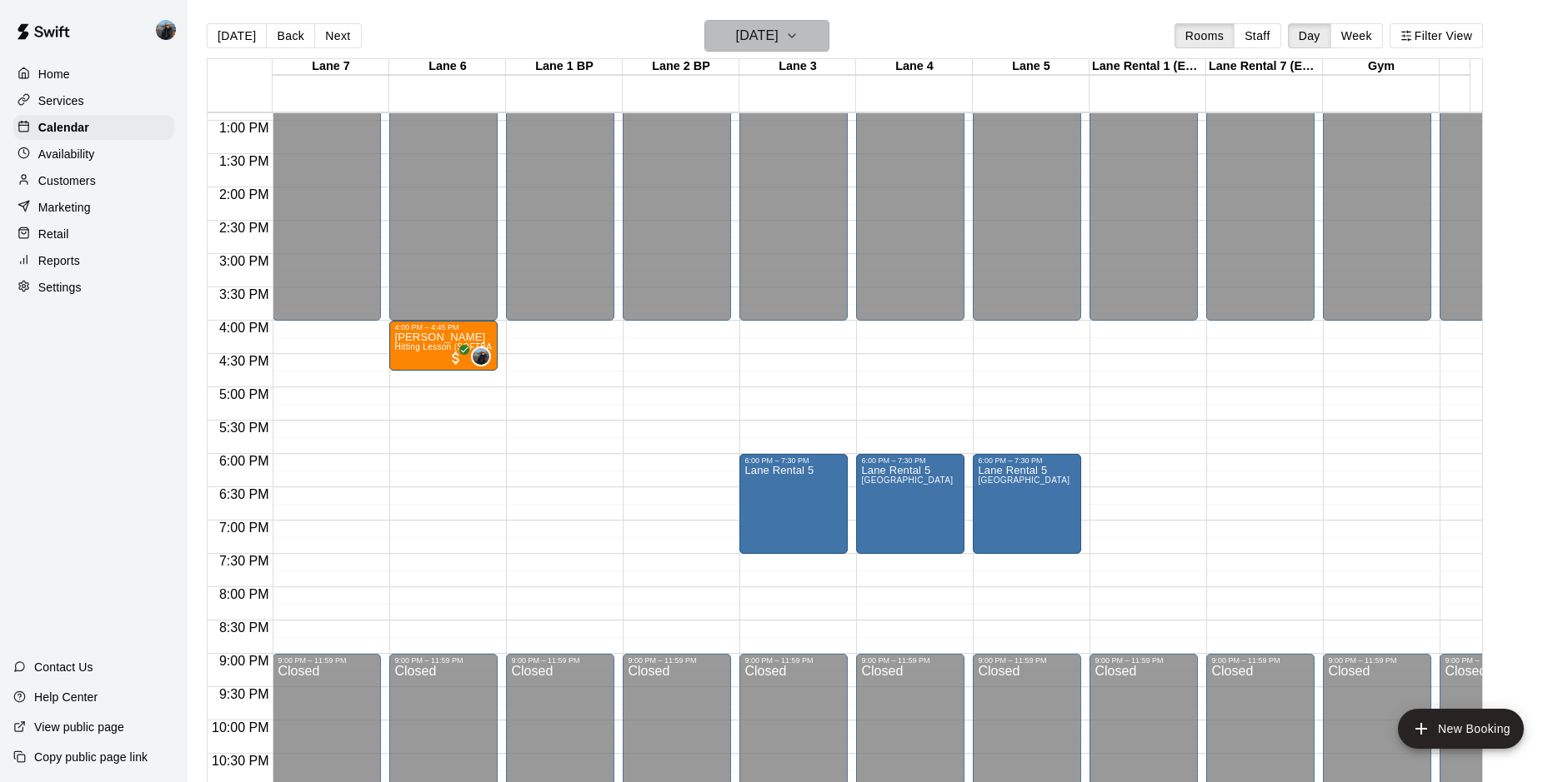
click at [798, 40] on icon "button" at bounding box center [792, 35] width 13 height 20
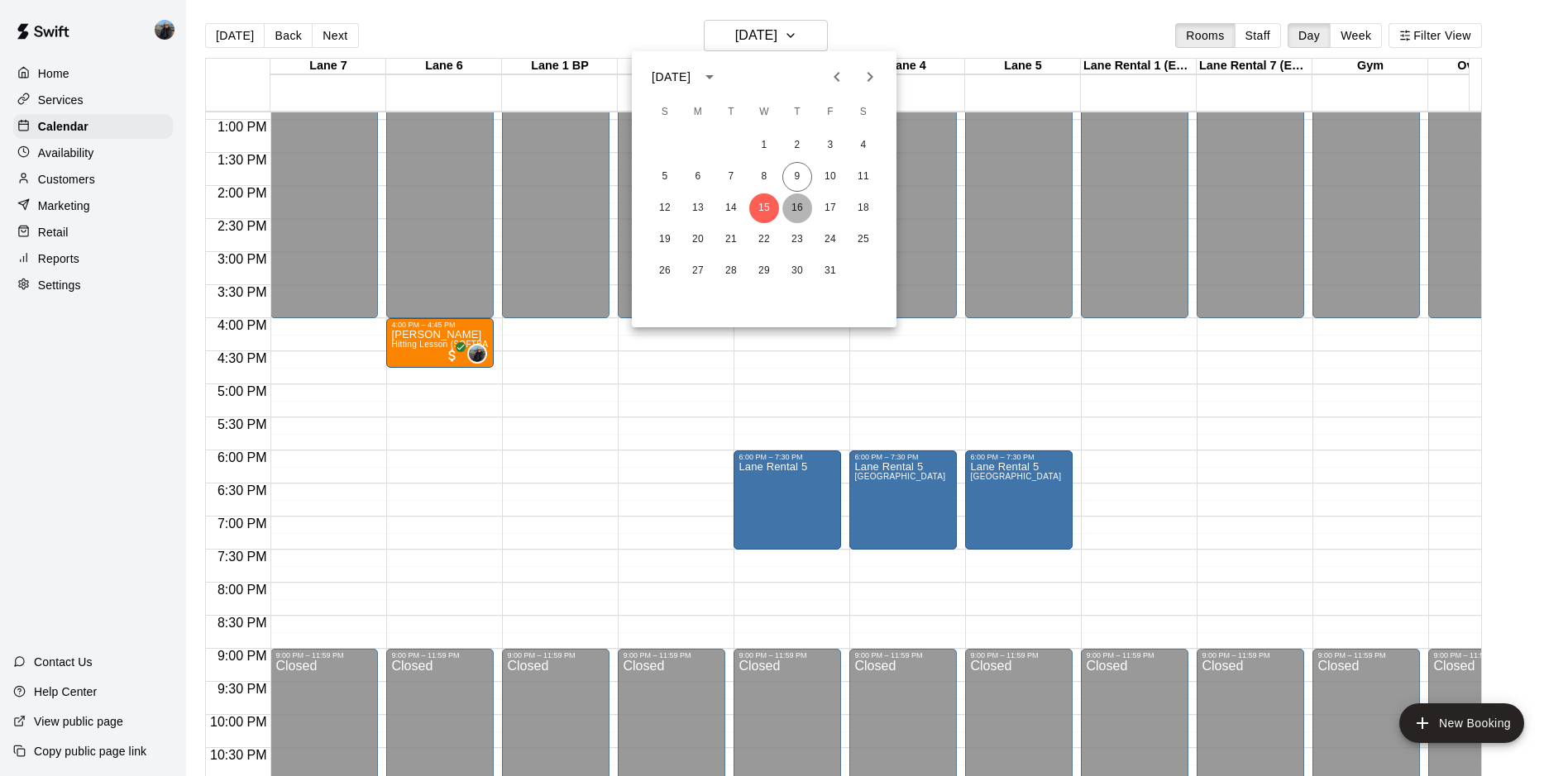
click at [804, 199] on button "16" at bounding box center [797, 208] width 29 height 29
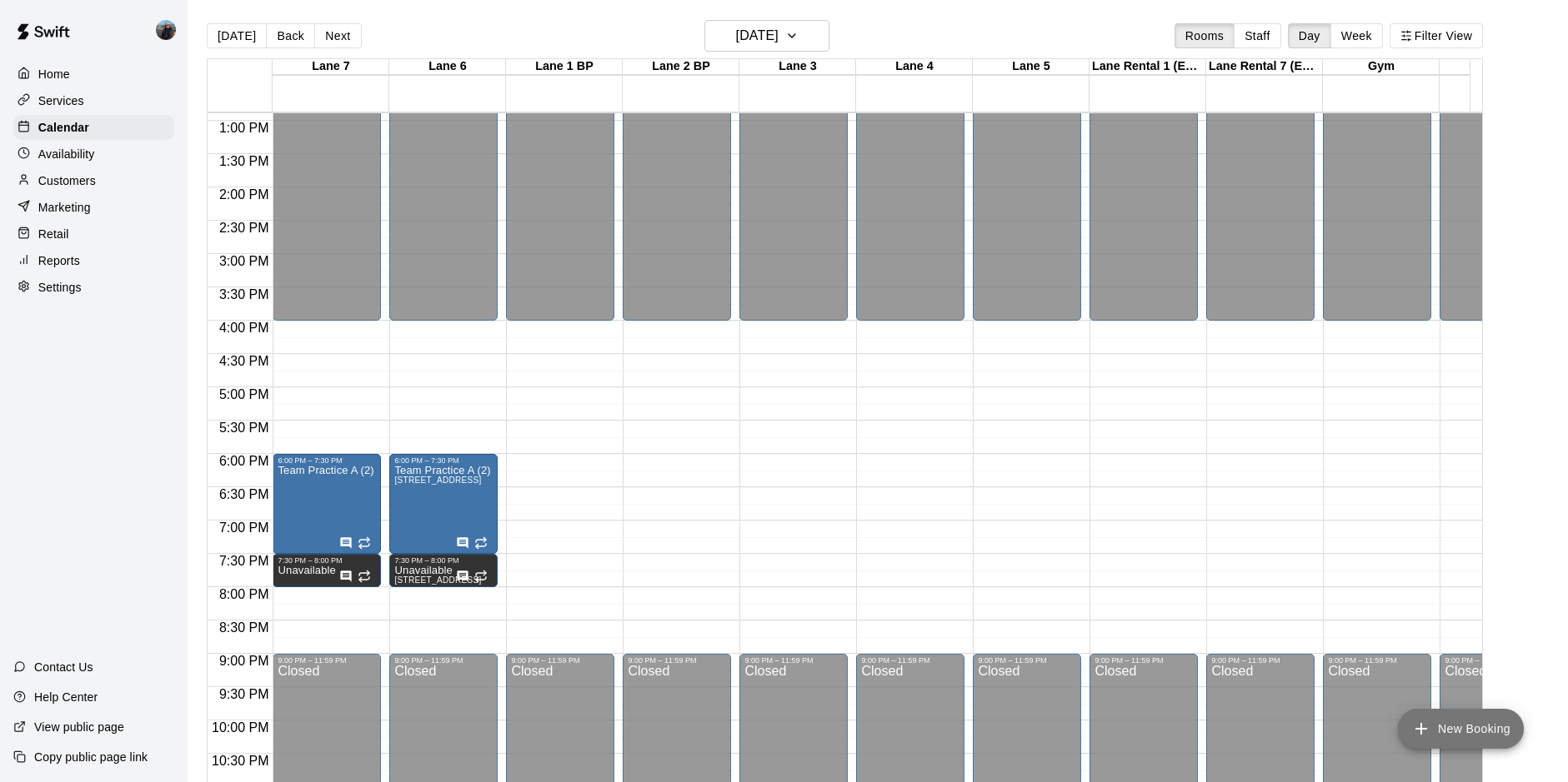
click at [1475, 732] on button "New Booking" at bounding box center [1461, 729] width 126 height 40
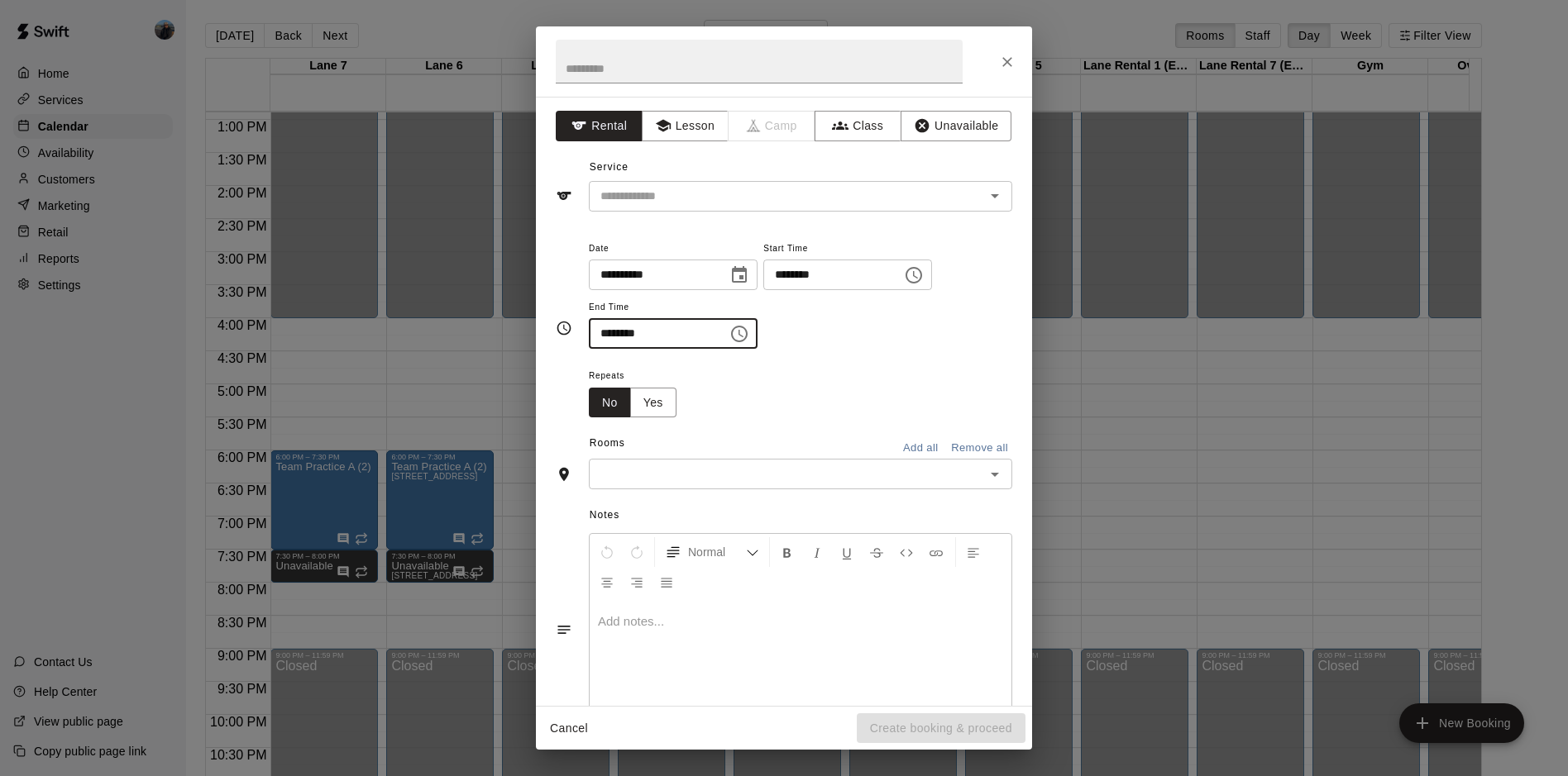
drag, startPoint x: 611, startPoint y: 335, endPoint x: 626, endPoint y: 334, distance: 15.0
click at [612, 335] on input "********" at bounding box center [652, 334] width 127 height 30
type input "********"
click at [780, 191] on input "text" at bounding box center [776, 196] width 365 height 21
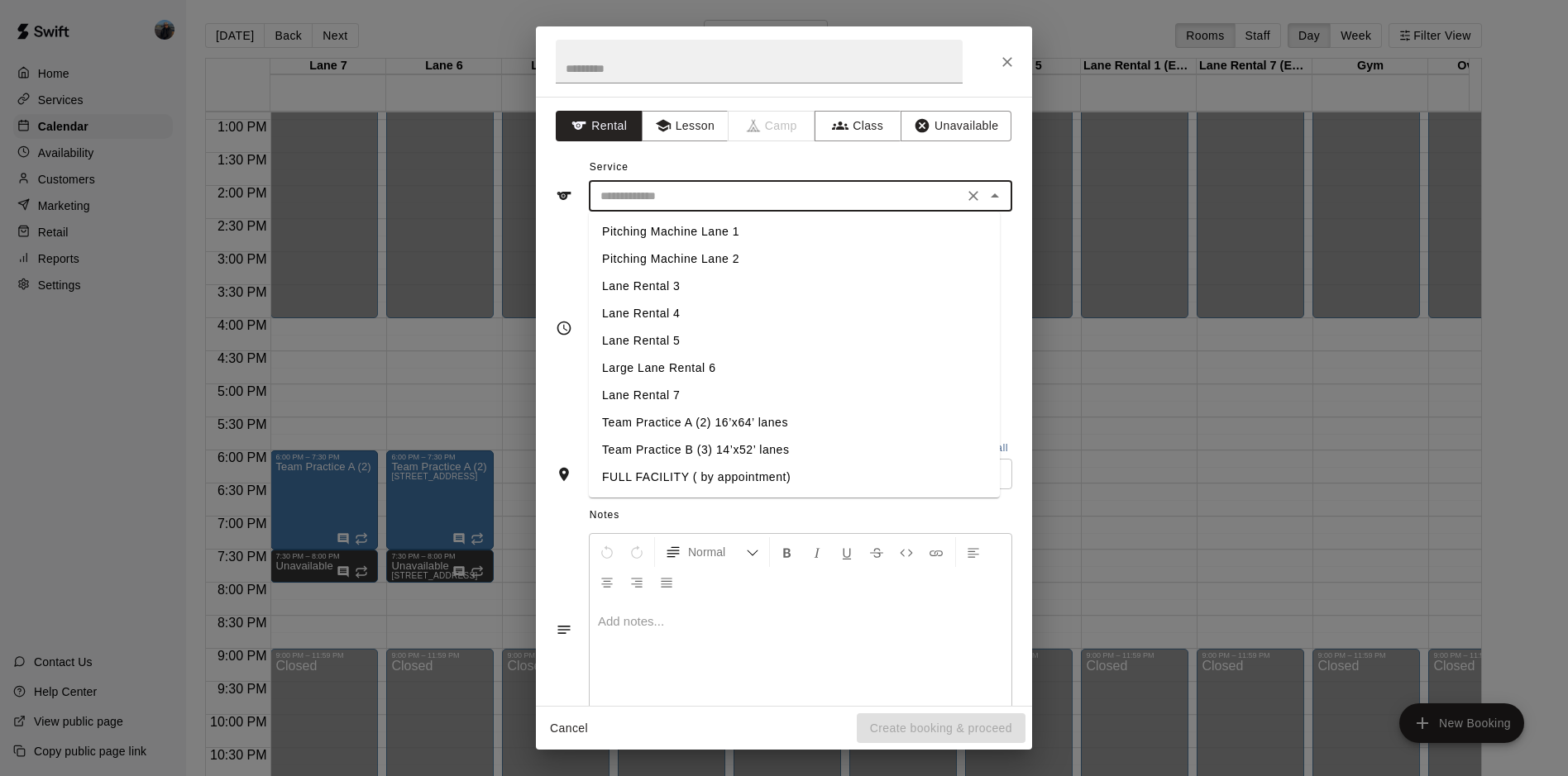
click at [767, 455] on li "Team Practice B (3) 14’x52’ lanes" at bounding box center [794, 450] width 411 height 27
type input "**********"
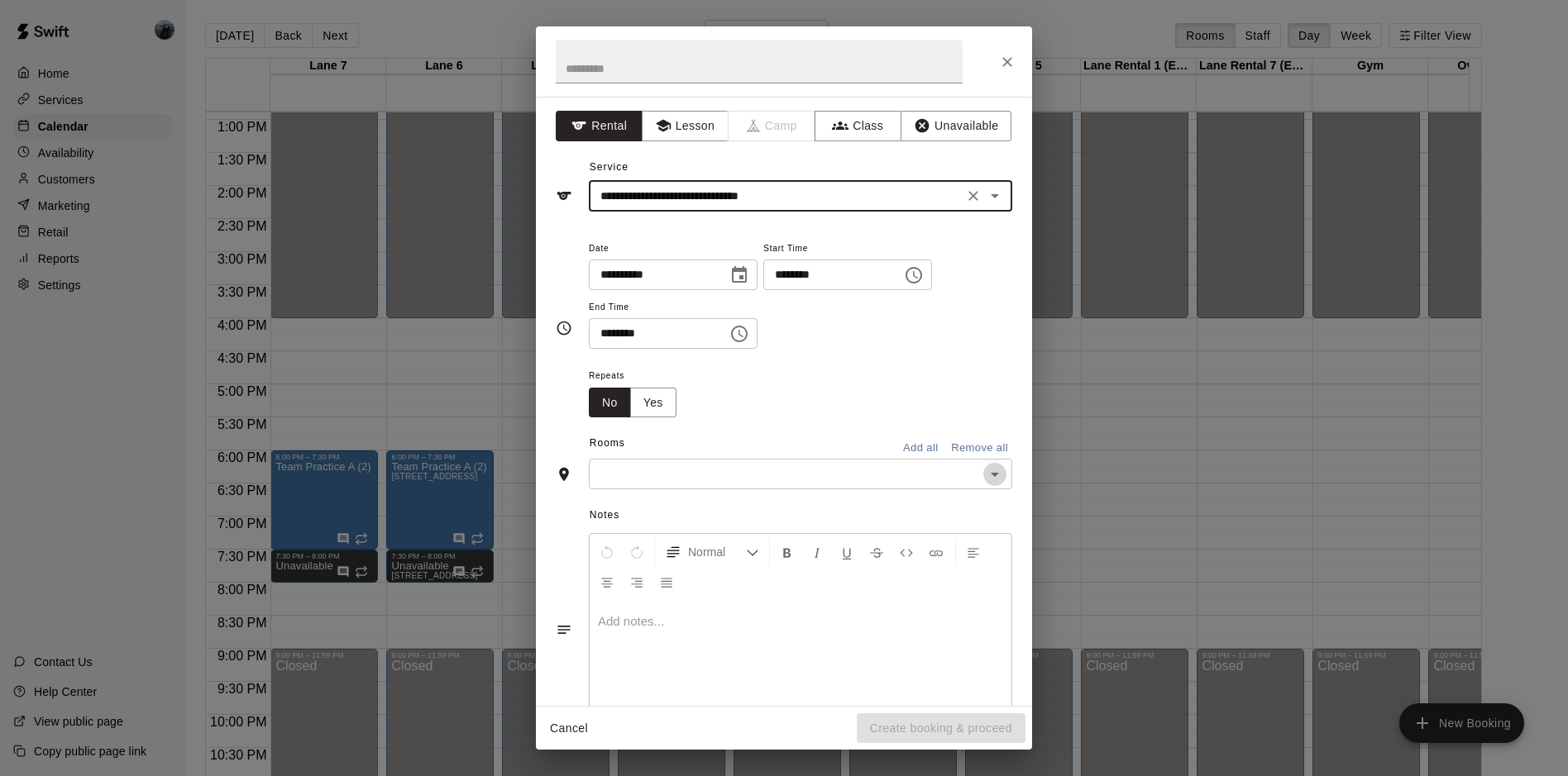
click at [989, 481] on icon "Open" at bounding box center [994, 474] width 20 height 20
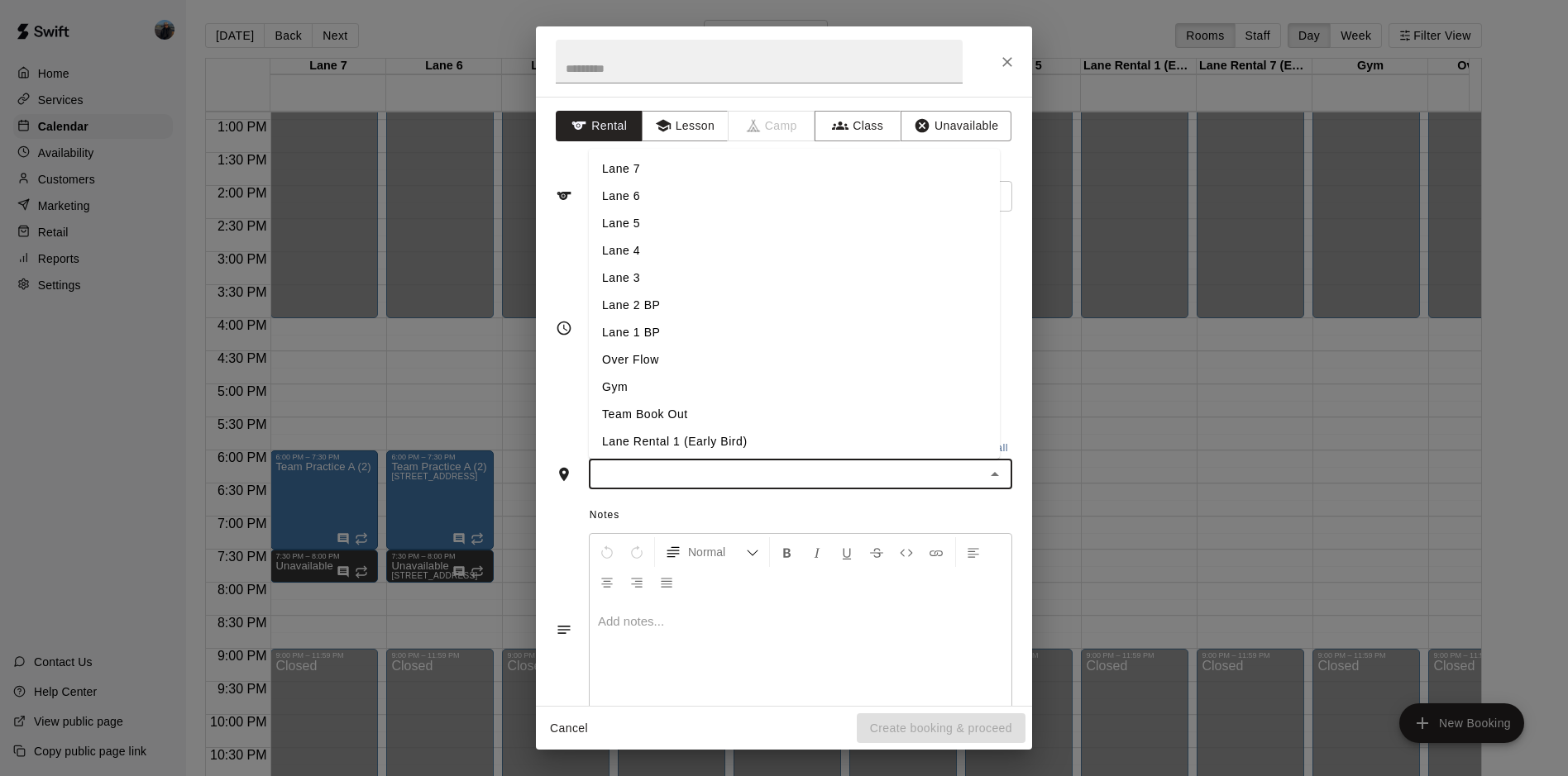
click at [659, 232] on li "Lane 5" at bounding box center [794, 224] width 411 height 27
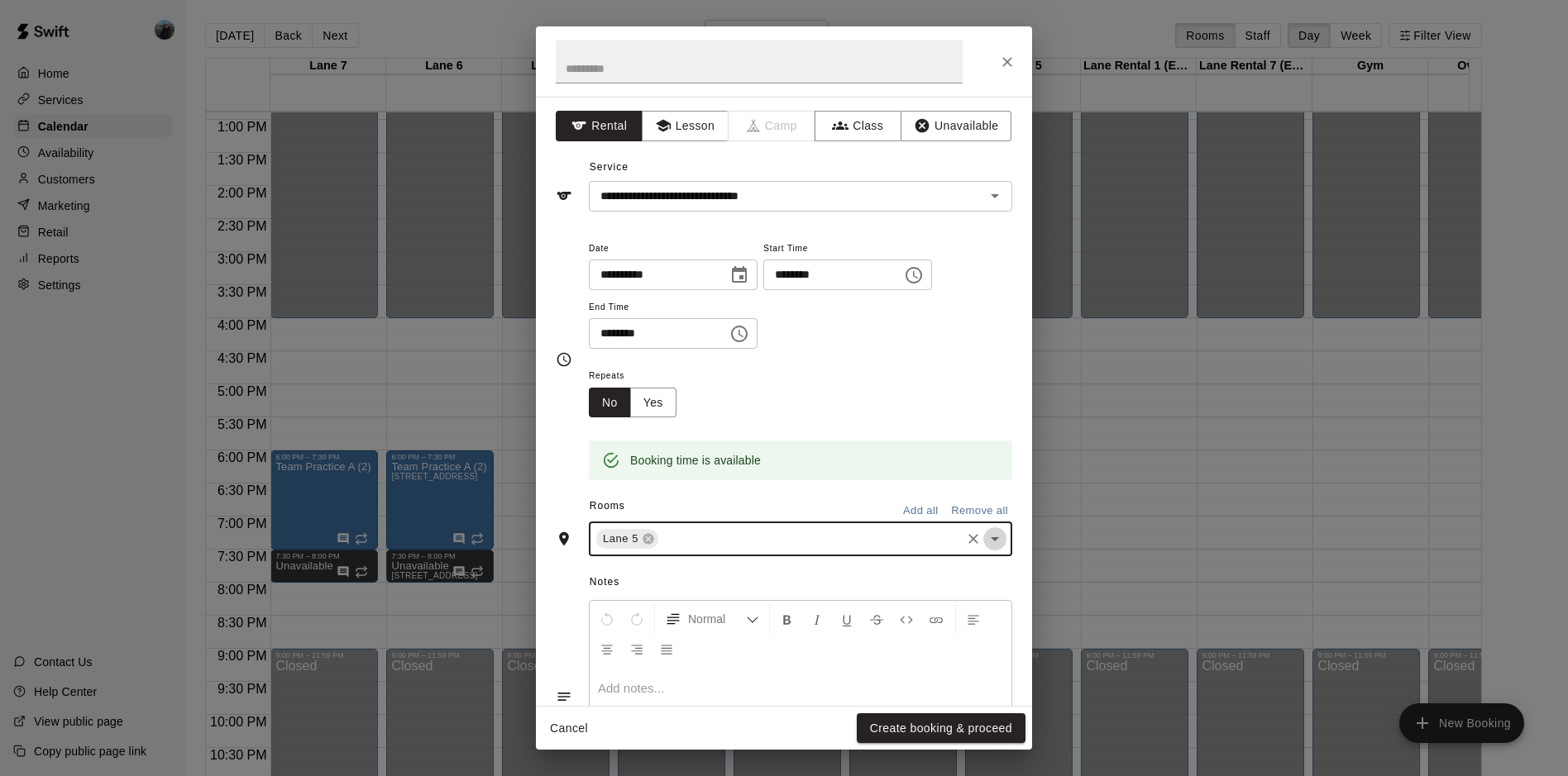
click at [984, 532] on icon "Open" at bounding box center [994, 539] width 20 height 20
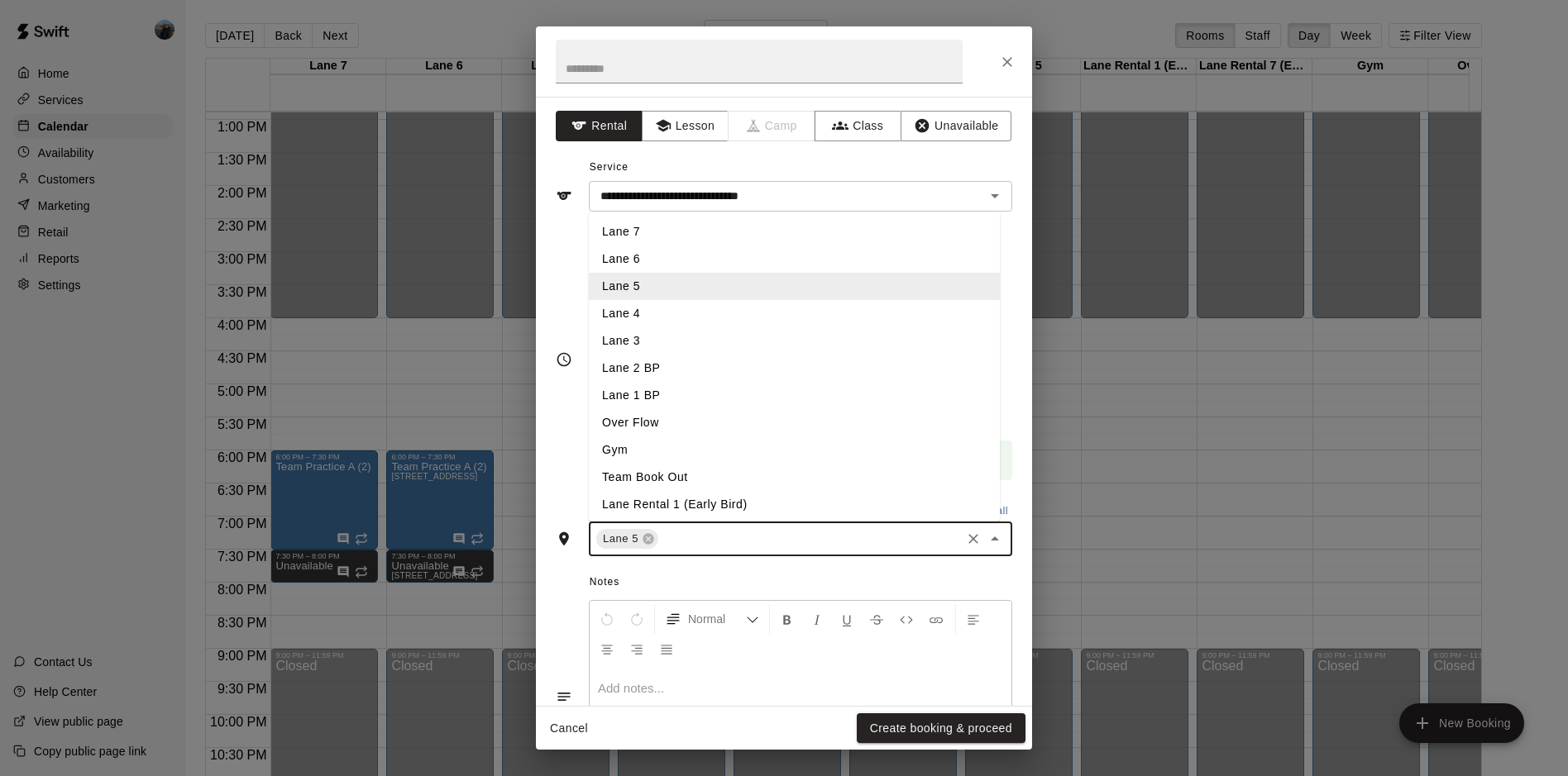
click at [656, 309] on li "Lane 4" at bounding box center [794, 314] width 411 height 27
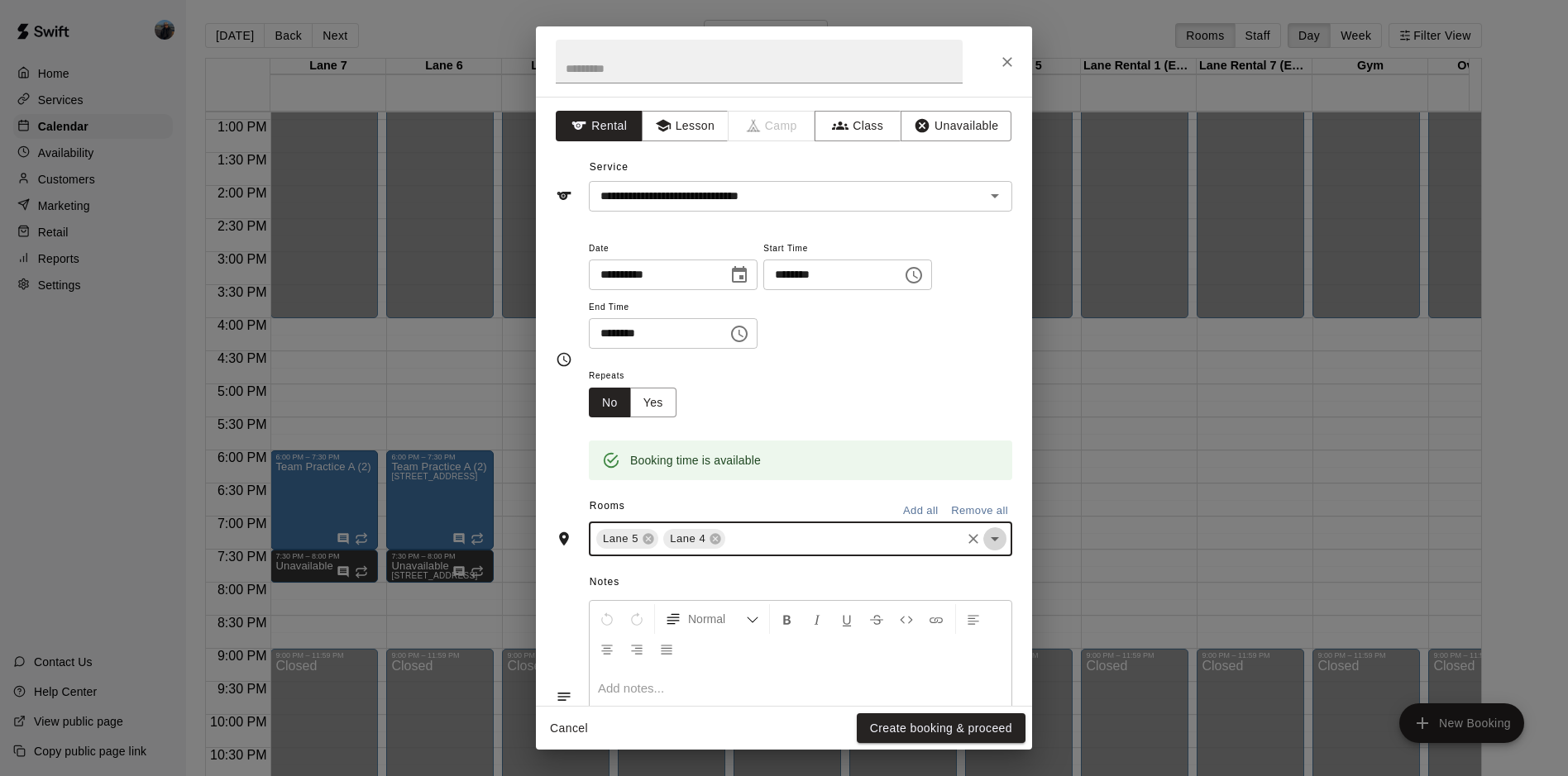
click at [985, 543] on icon "Open" at bounding box center [994, 539] width 20 height 20
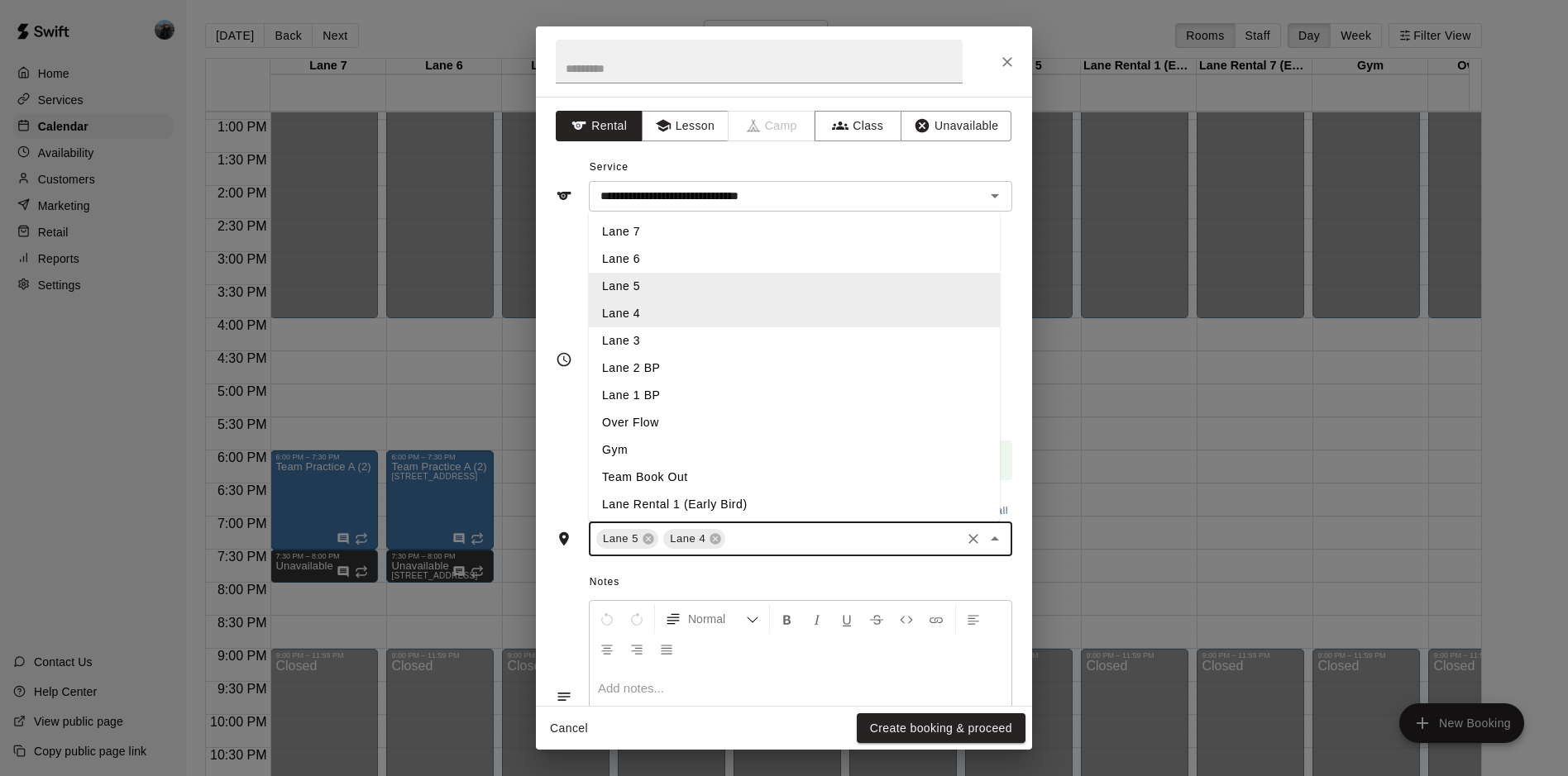
click at [658, 342] on li "Lane 3" at bounding box center [794, 341] width 411 height 27
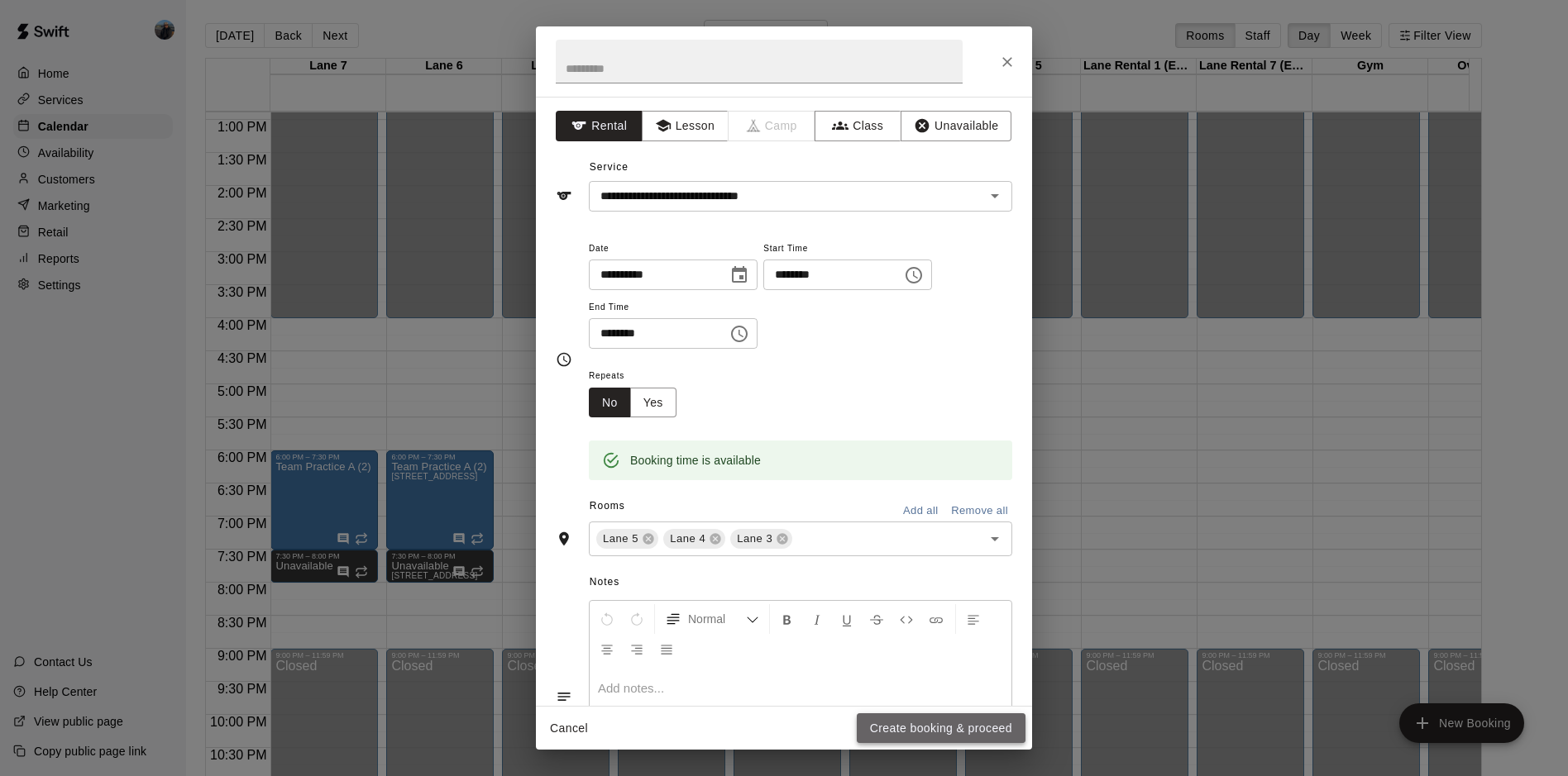
click at [927, 737] on button "Create booking & proceed" at bounding box center [941, 729] width 169 height 30
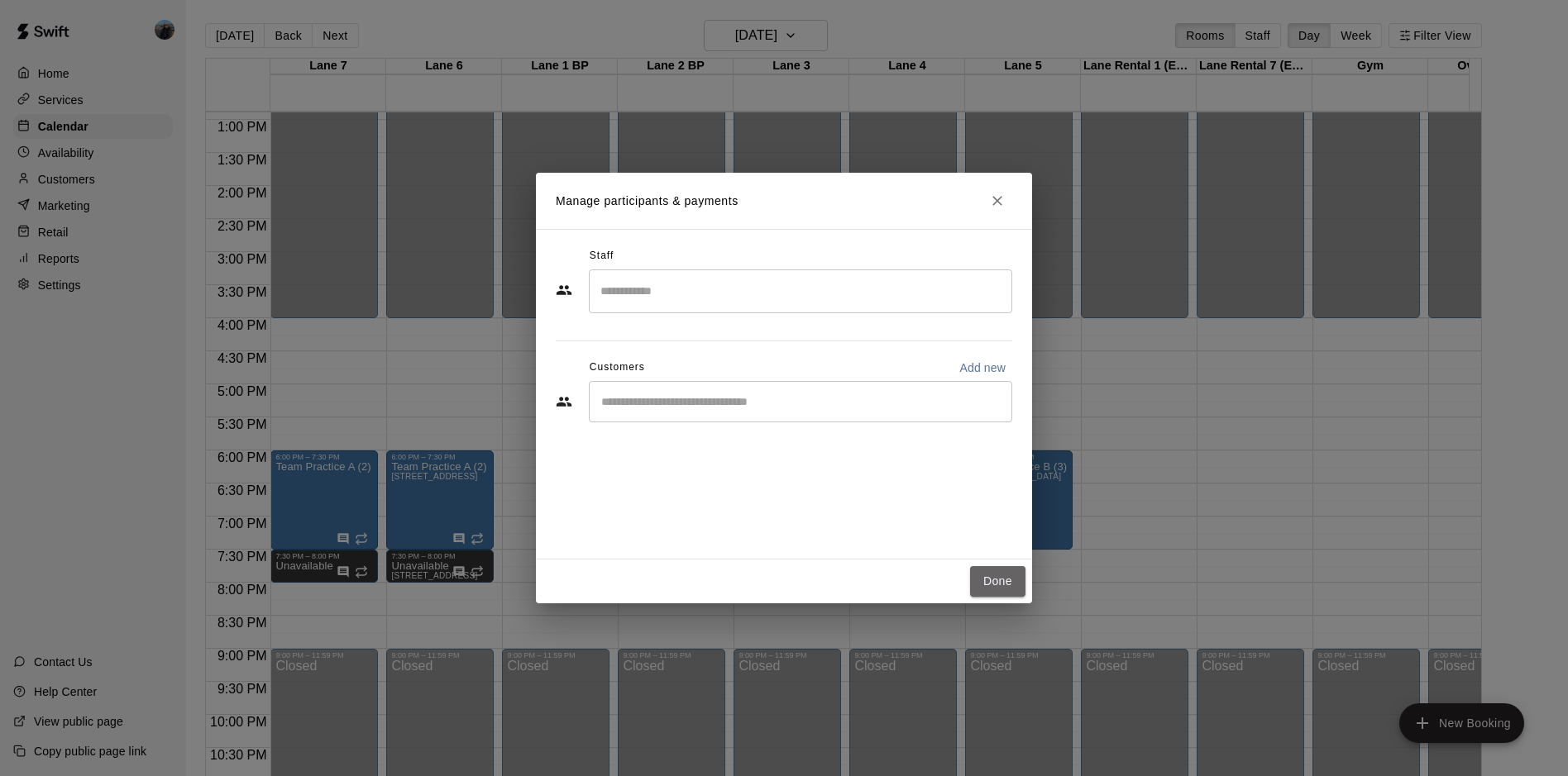
drag, startPoint x: 1006, startPoint y: 576, endPoint x: 1092, endPoint y: 478, distance: 130.4
click at [1007, 575] on button "Done" at bounding box center [998, 582] width 55 height 30
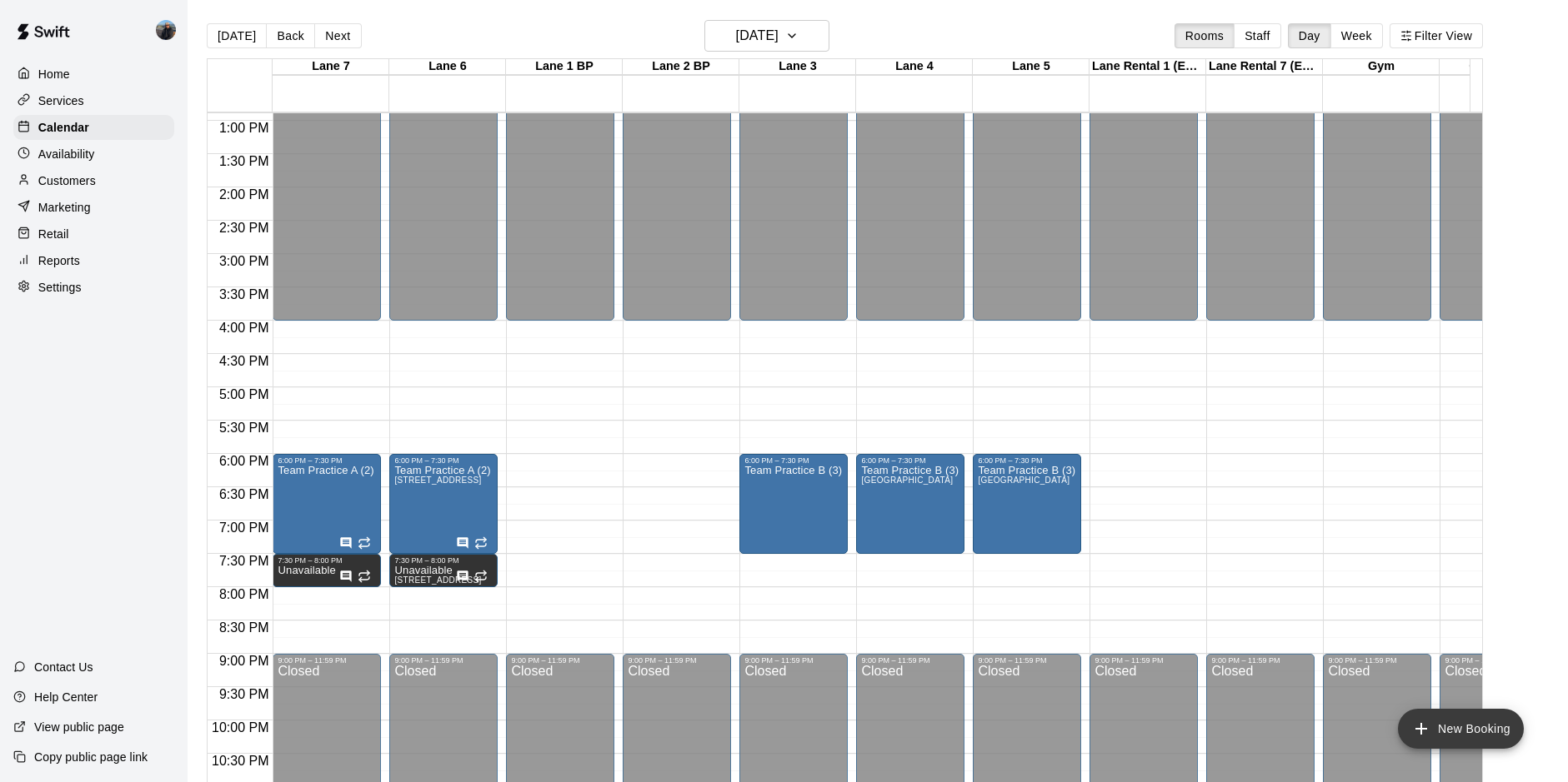
click at [1451, 726] on button "New Booking" at bounding box center [1461, 729] width 126 height 40
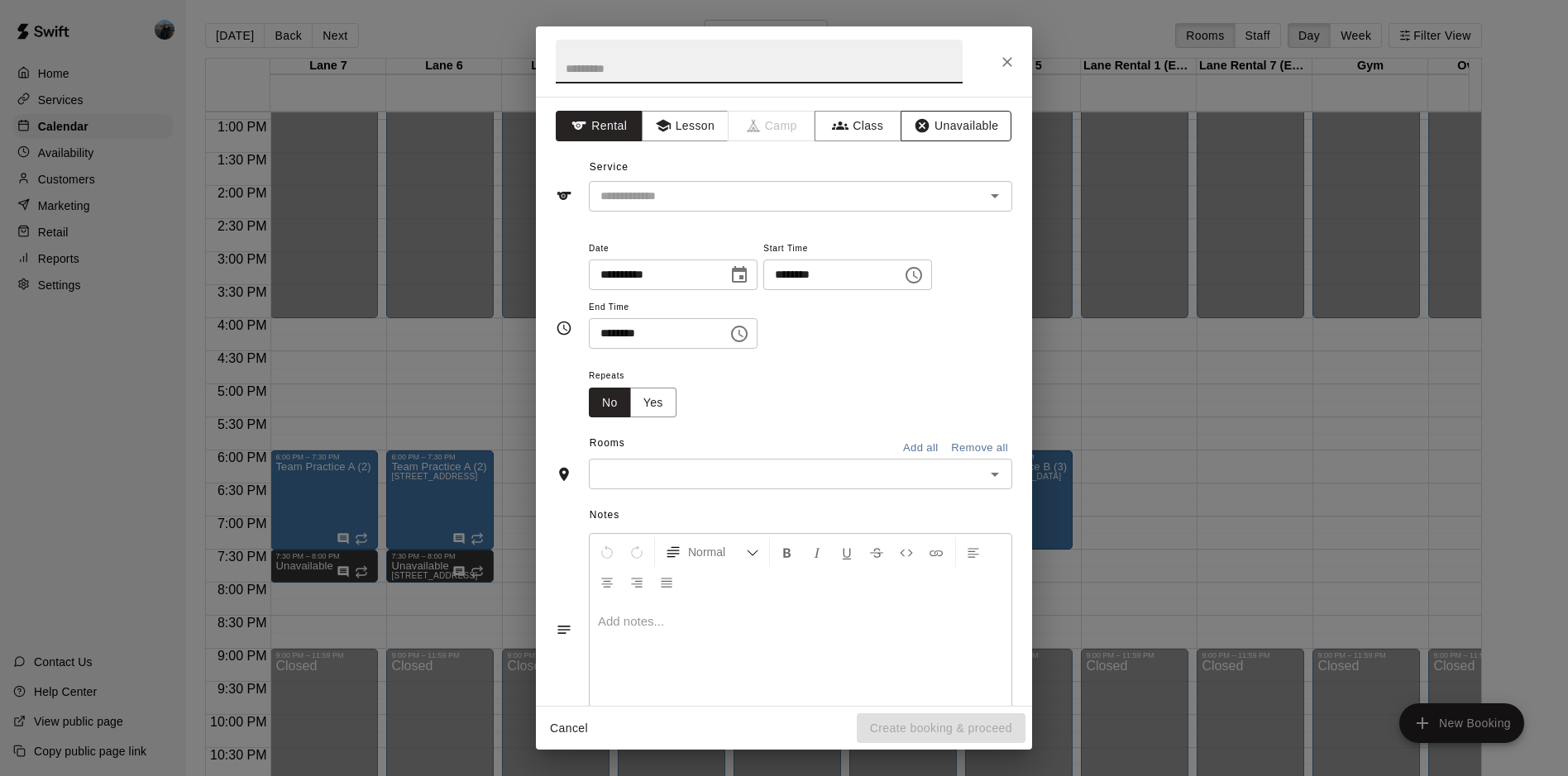
drag, startPoint x: 933, startPoint y: 122, endPoint x: 926, endPoint y: 126, distance: 8.1
click at [926, 126] on button "Unavailable" at bounding box center [955, 126] width 111 height 30
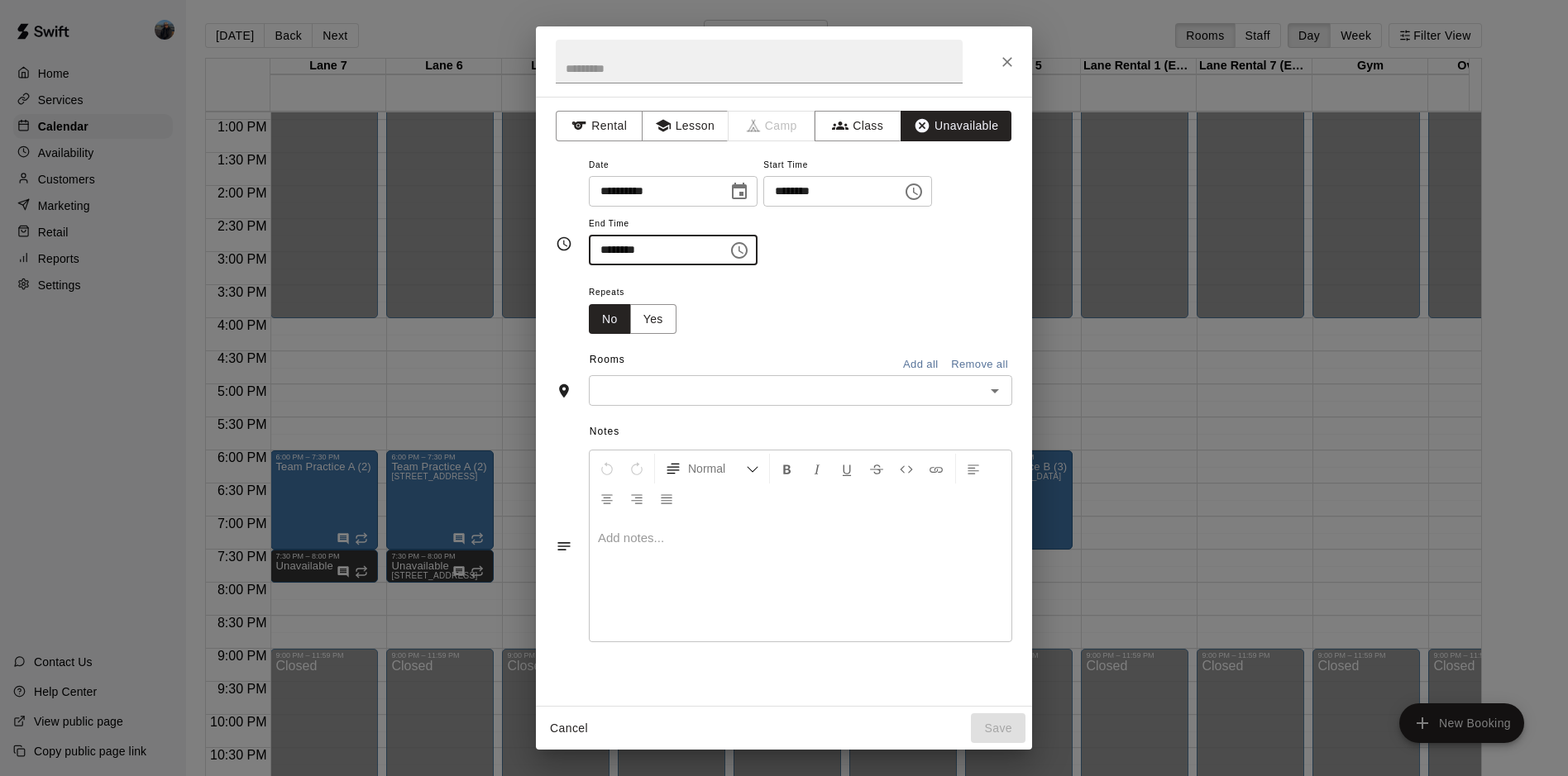
click at [613, 242] on input "********" at bounding box center [652, 250] width 127 height 30
click at [985, 393] on icon "Open" at bounding box center [994, 390] width 20 height 20
type input "********"
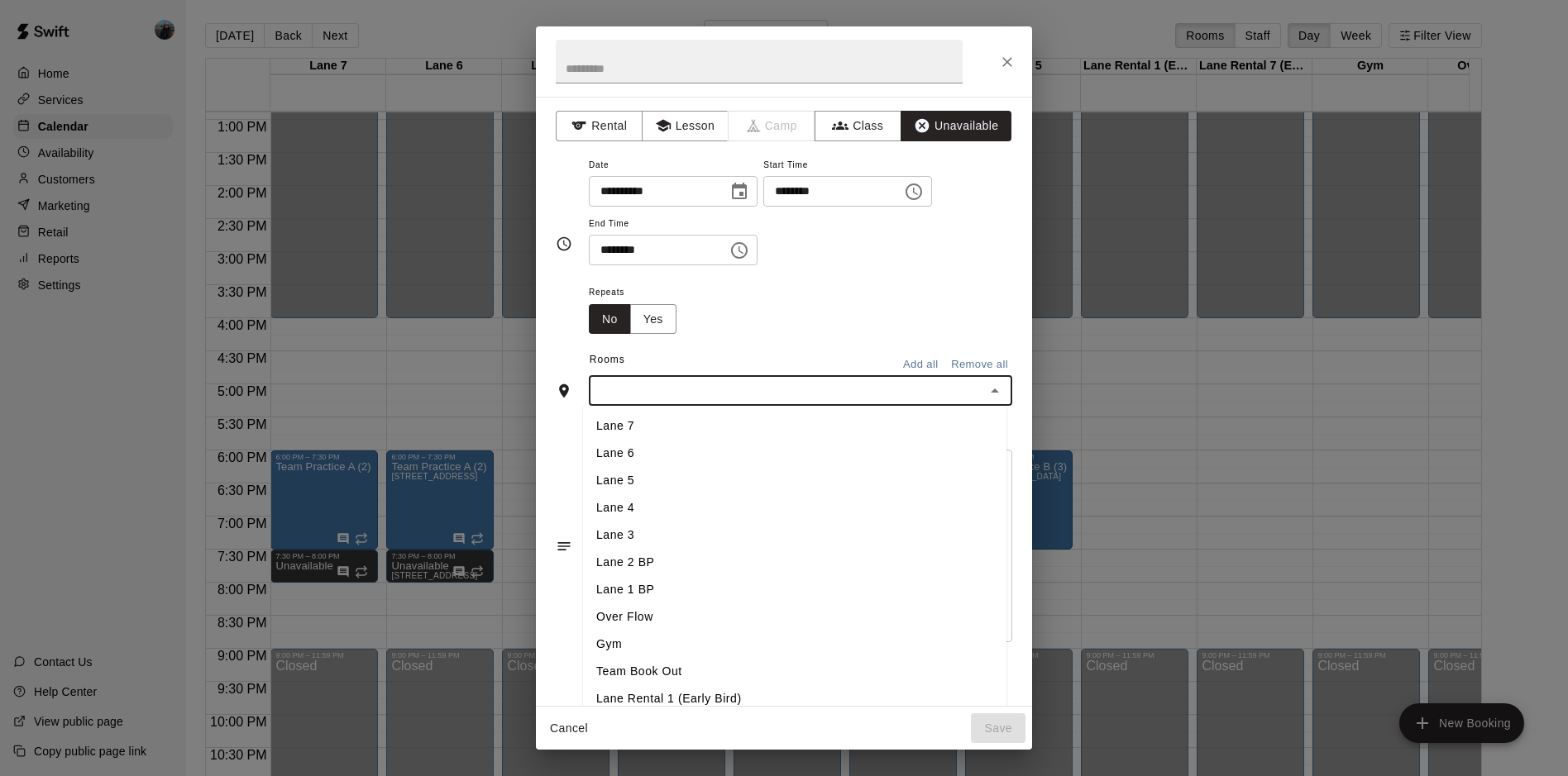
click at [675, 603] on li "Lane 1 BP" at bounding box center [794, 589] width 424 height 27
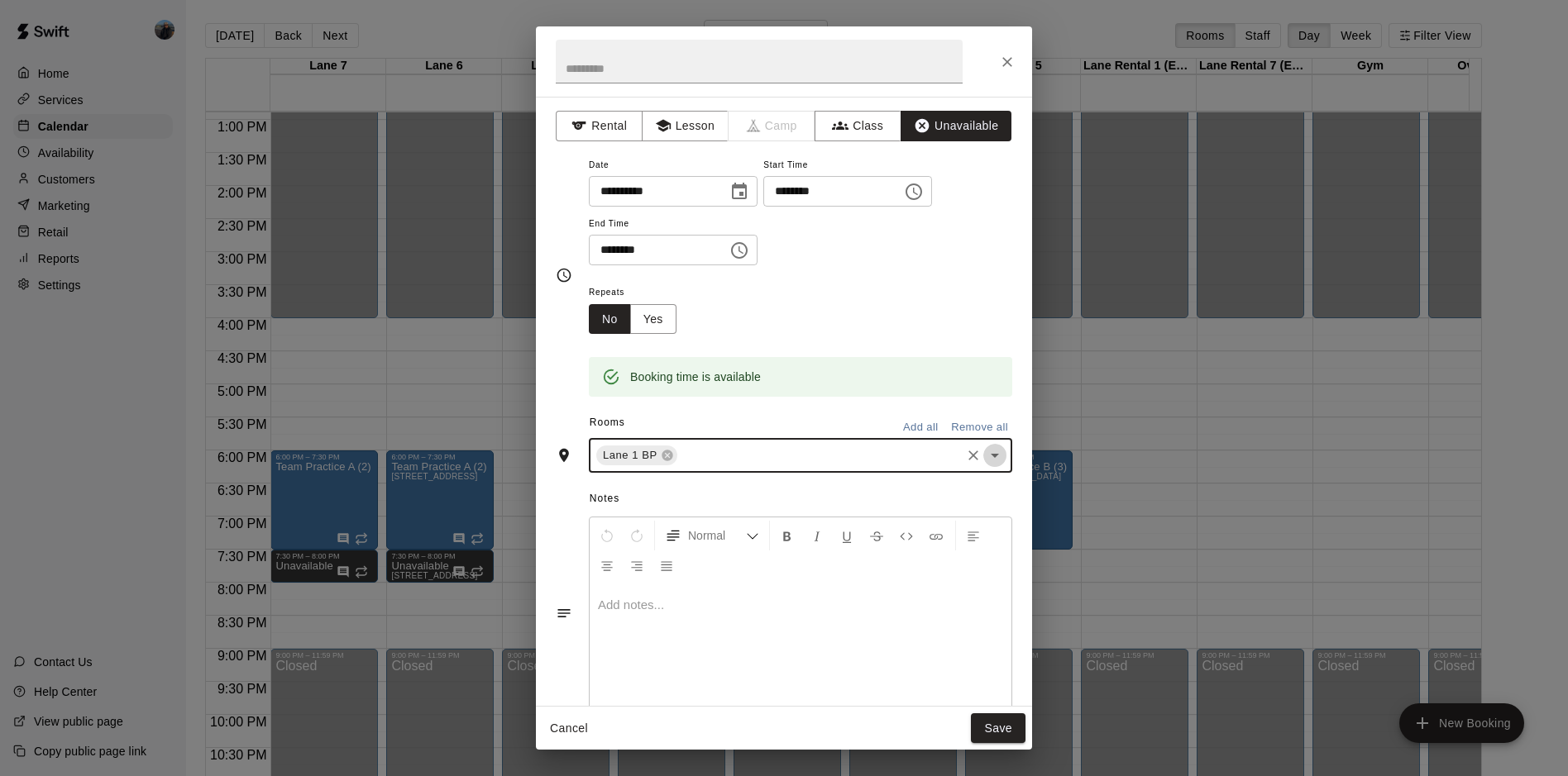
click at [987, 448] on icon "Open" at bounding box center [994, 455] width 20 height 20
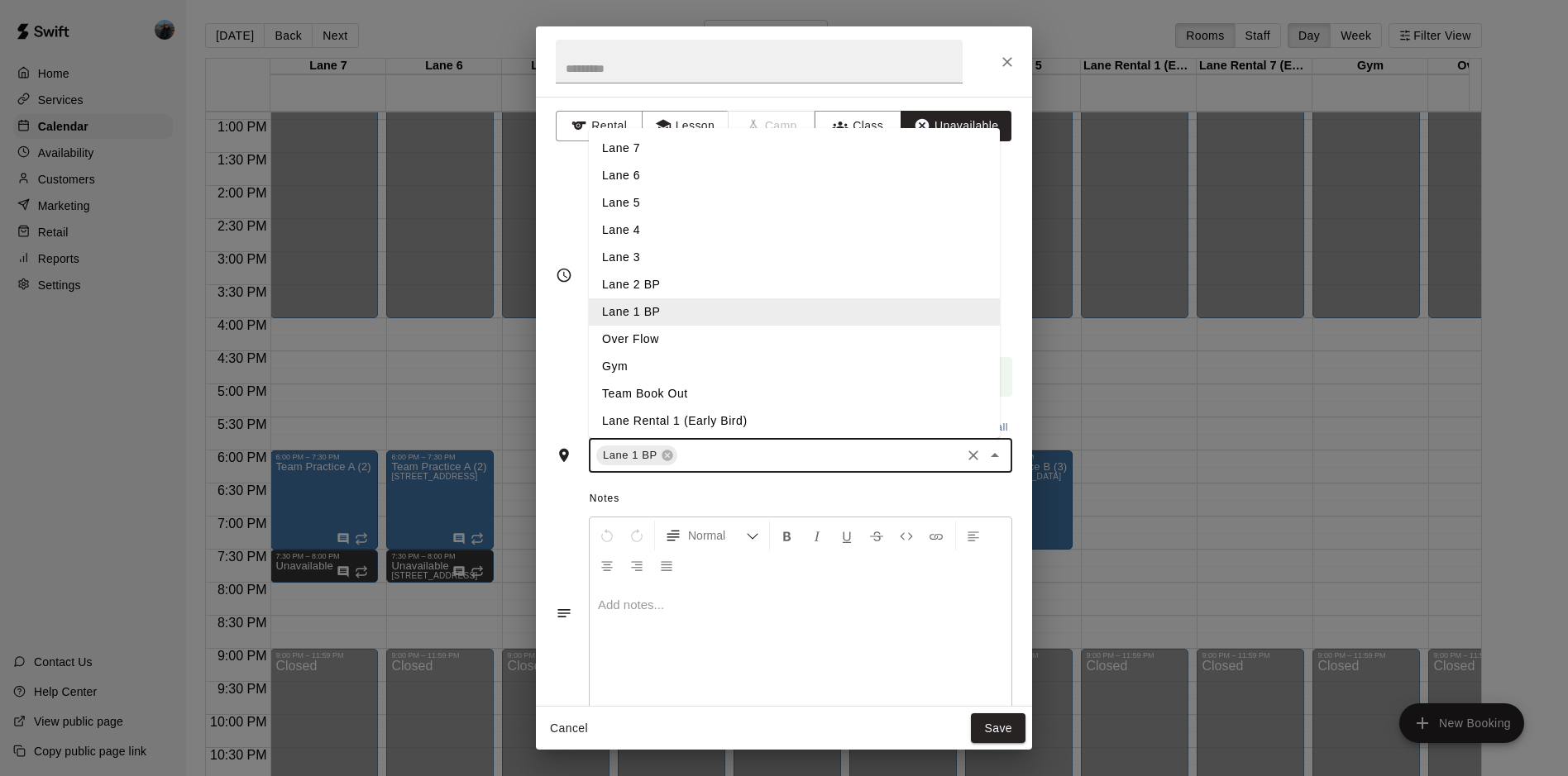
click at [650, 280] on li "Lane 2 BP" at bounding box center [794, 284] width 411 height 27
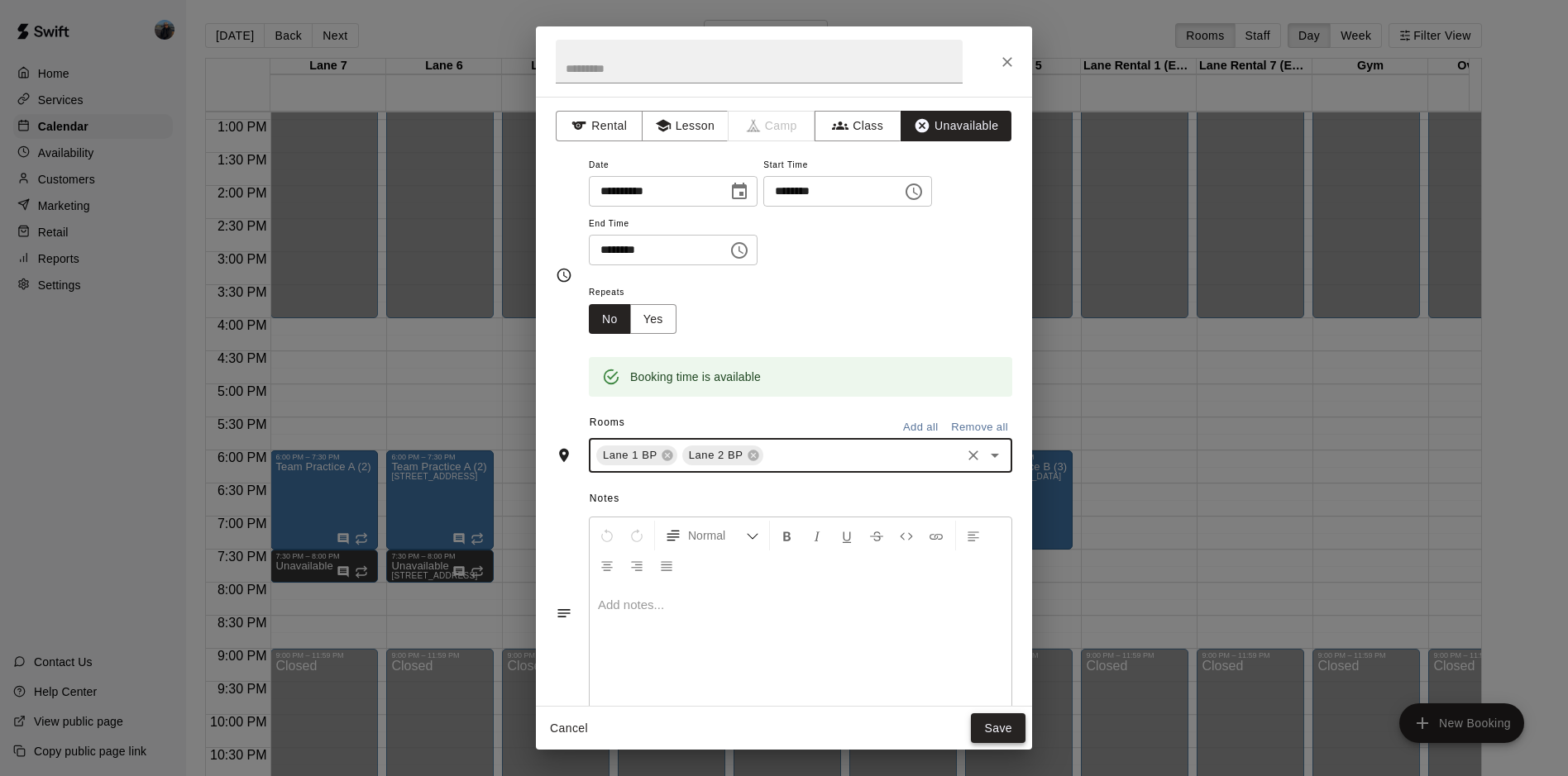
click at [1010, 738] on button "Save" at bounding box center [999, 729] width 55 height 30
